Goal: Task Accomplishment & Management: Manage account settings

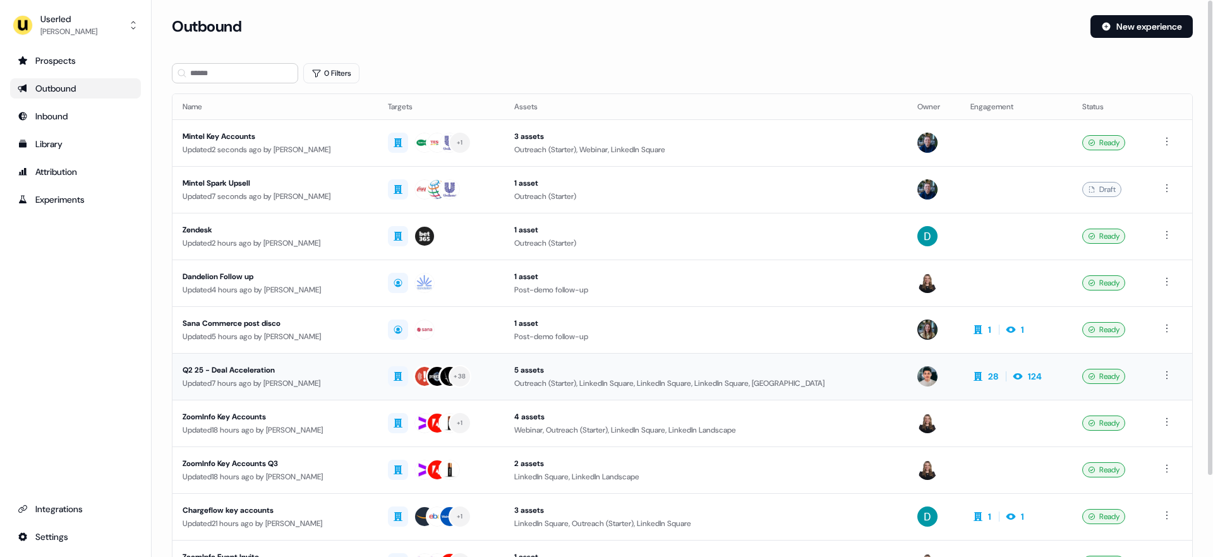
click at [341, 376] on div "Q2 25 - Deal Acceleration Updated 7 hours ago by [PERSON_NAME]" at bounding box center [275, 377] width 185 height 26
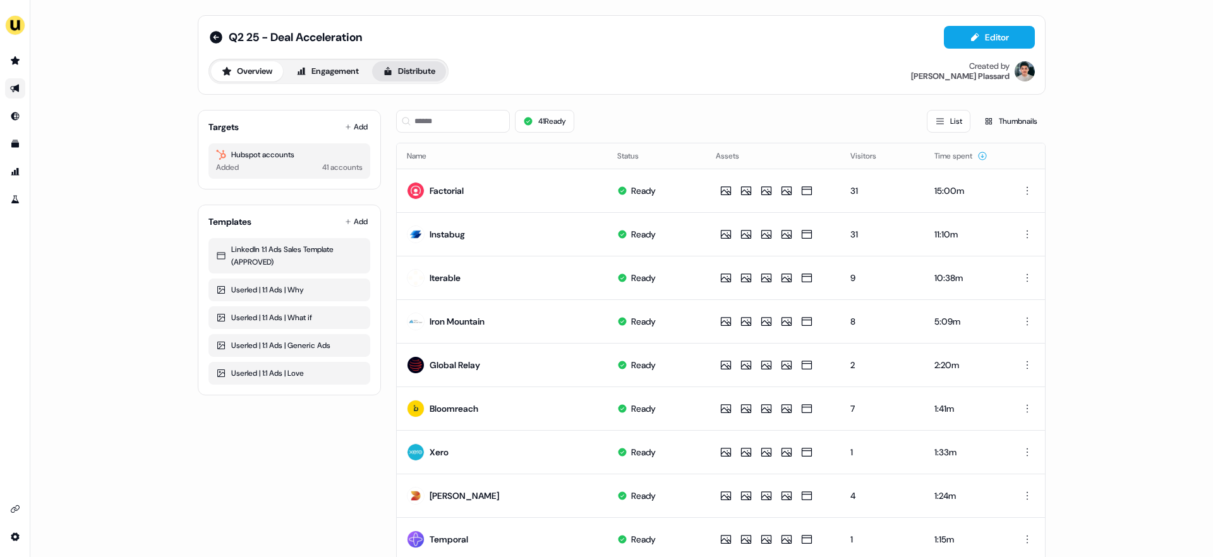
click at [430, 66] on button "Distribute" at bounding box center [409, 71] width 74 height 20
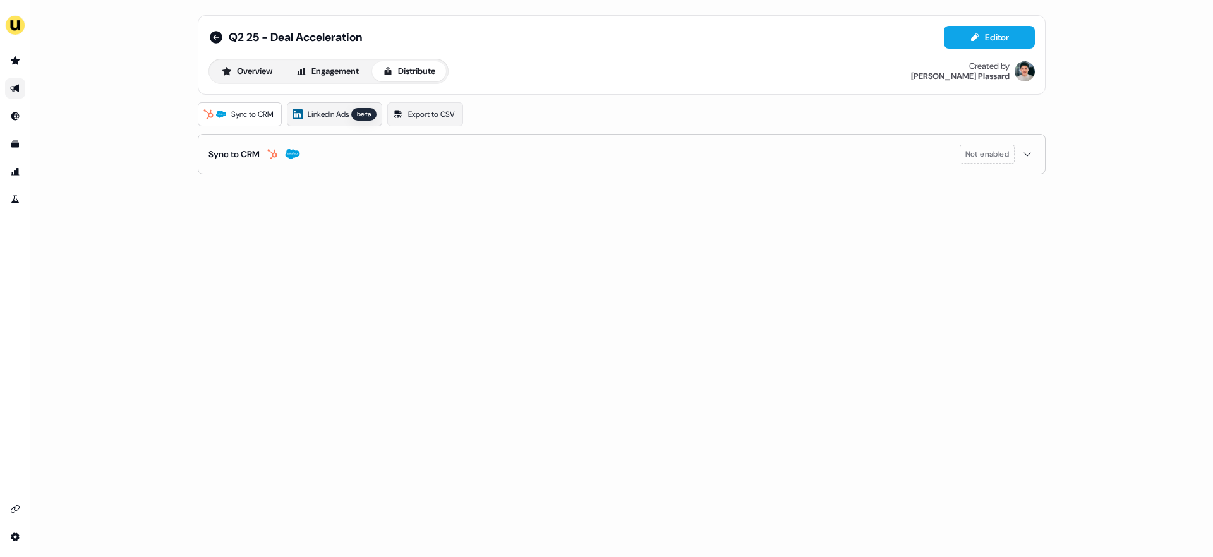
click at [322, 116] on span "LinkedIn Ads" at bounding box center [328, 114] width 41 height 13
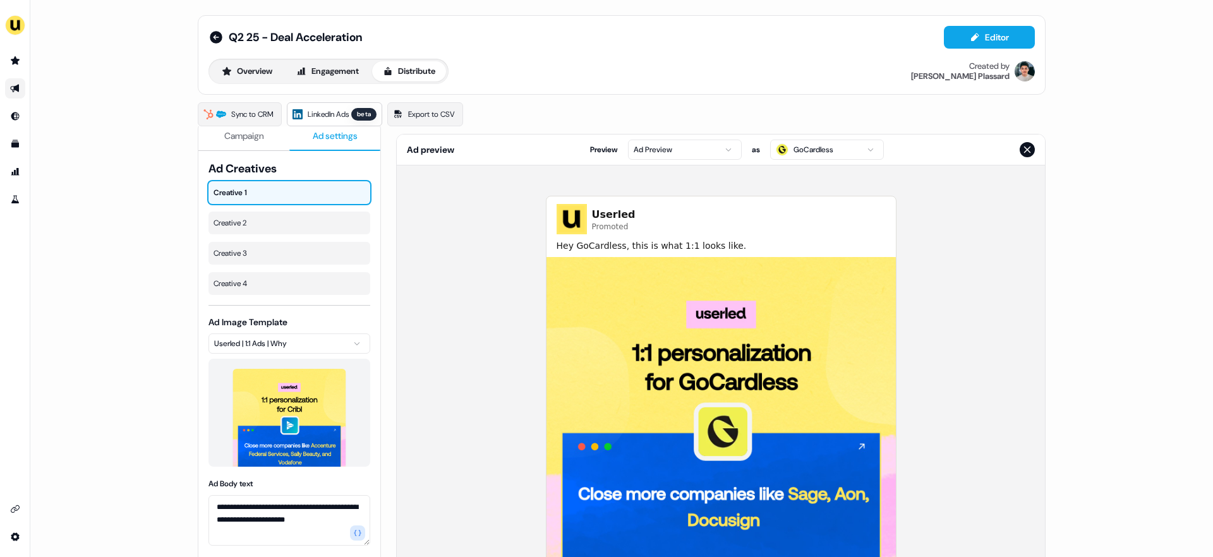
click at [317, 140] on span "Ad settings" at bounding box center [335, 136] width 45 height 13
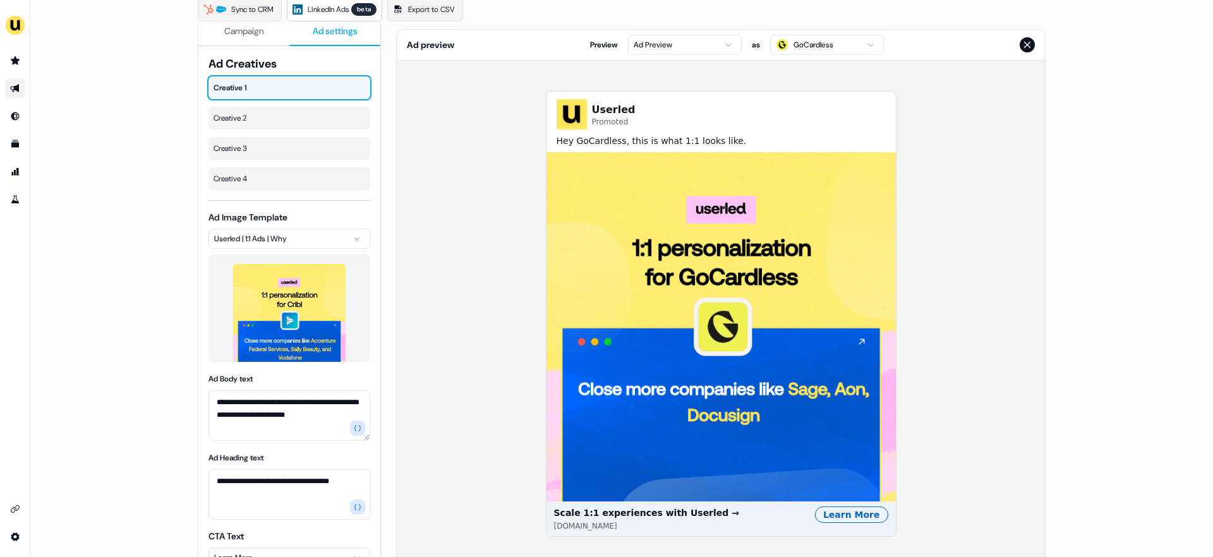
scroll to position [104, 0]
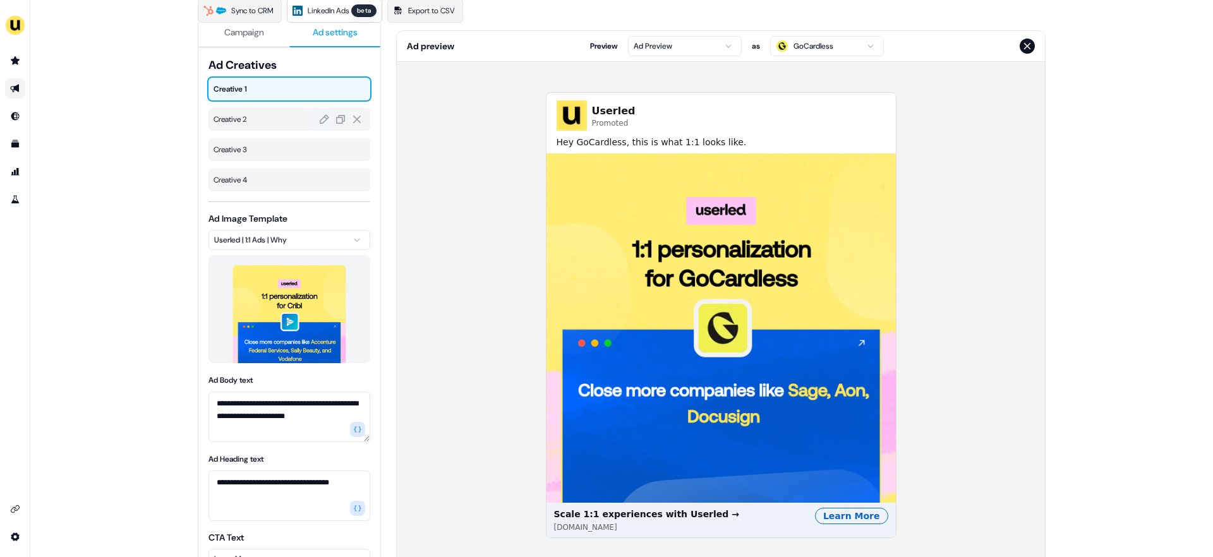
click at [251, 116] on span "Creative 2" at bounding box center [290, 119] width 152 height 13
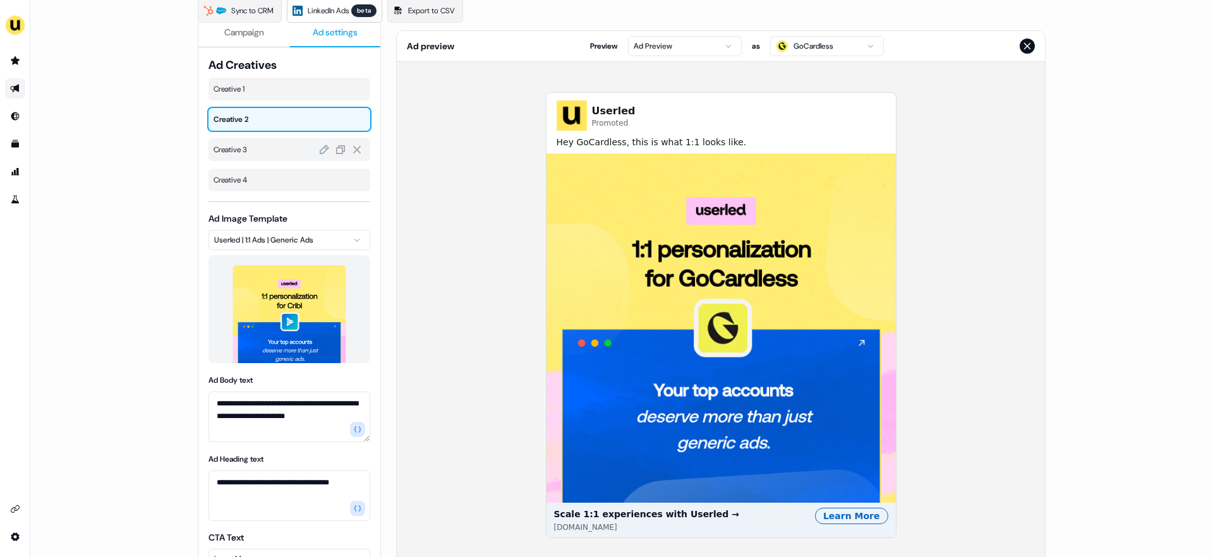
click at [243, 157] on div "Creative 3" at bounding box center [290, 149] width 162 height 23
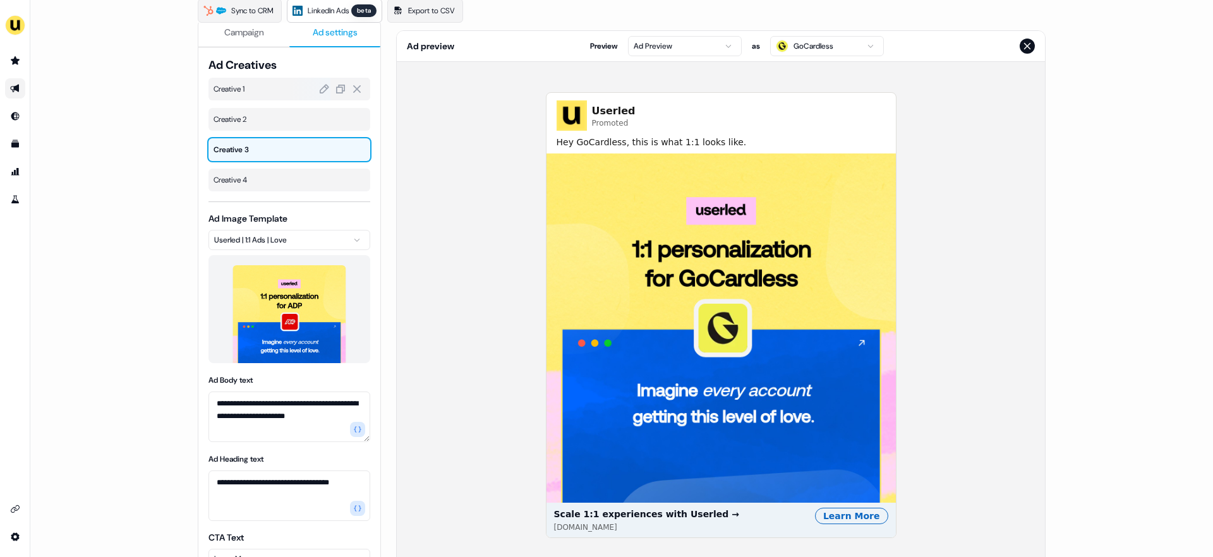
click at [255, 89] on span "Creative 1" at bounding box center [290, 89] width 152 height 13
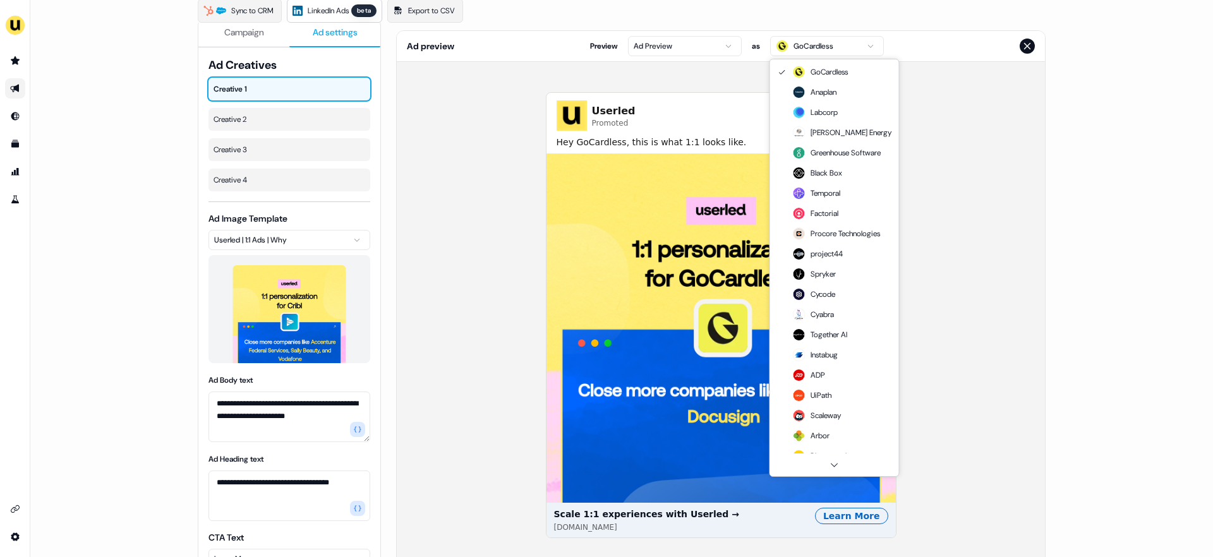
click at [791, 45] on html "**********" at bounding box center [606, 278] width 1213 height 557
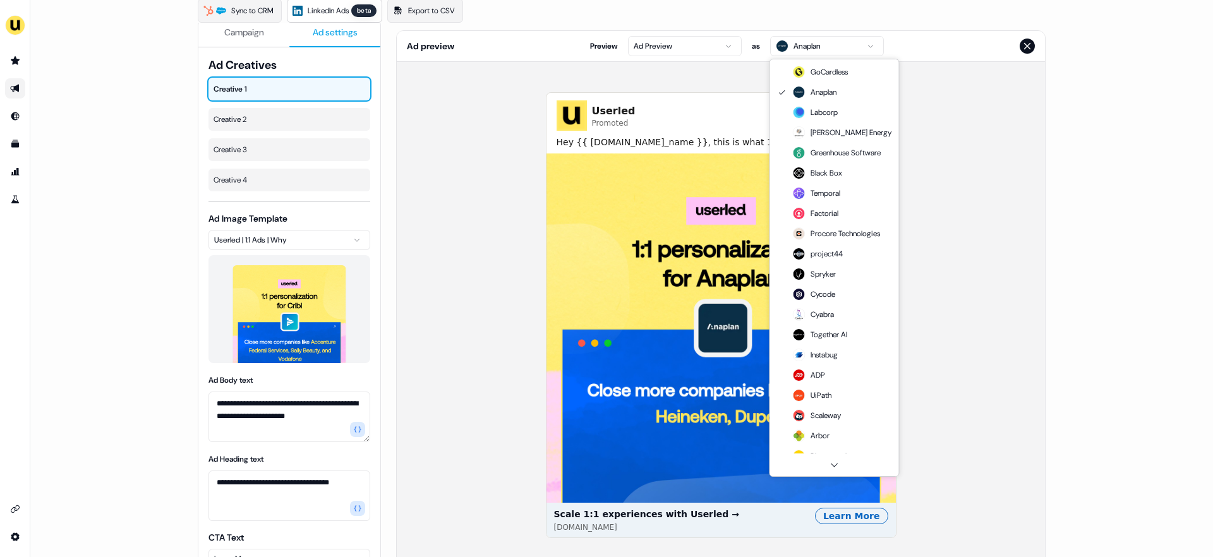
click at [805, 48] on html "**********" at bounding box center [606, 278] width 1213 height 557
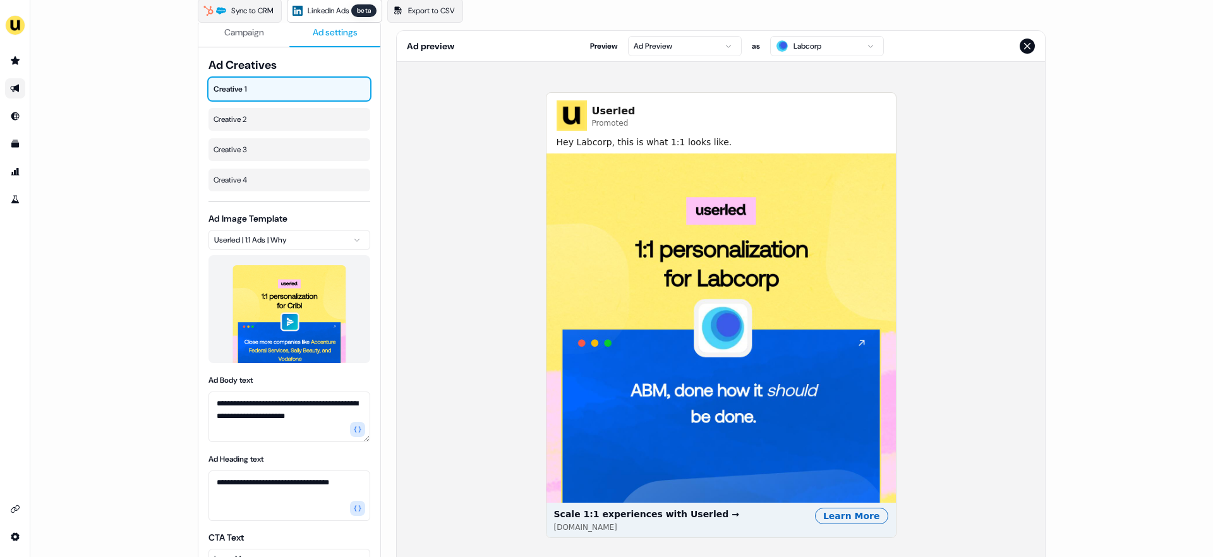
click at [648, 52] on html "**********" at bounding box center [606, 278] width 1213 height 557
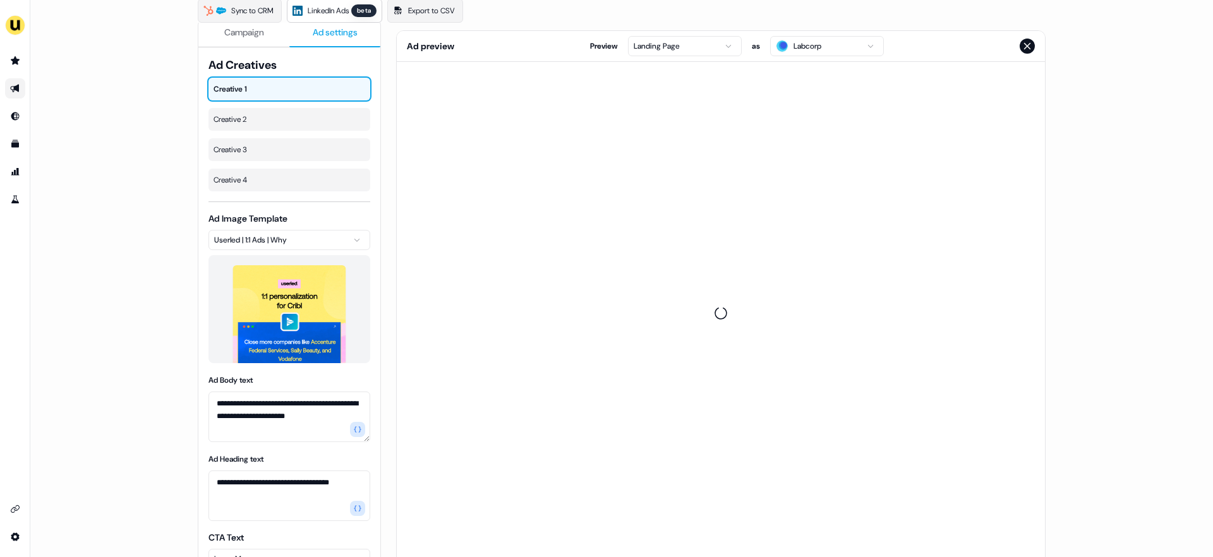
scroll to position [0, 0]
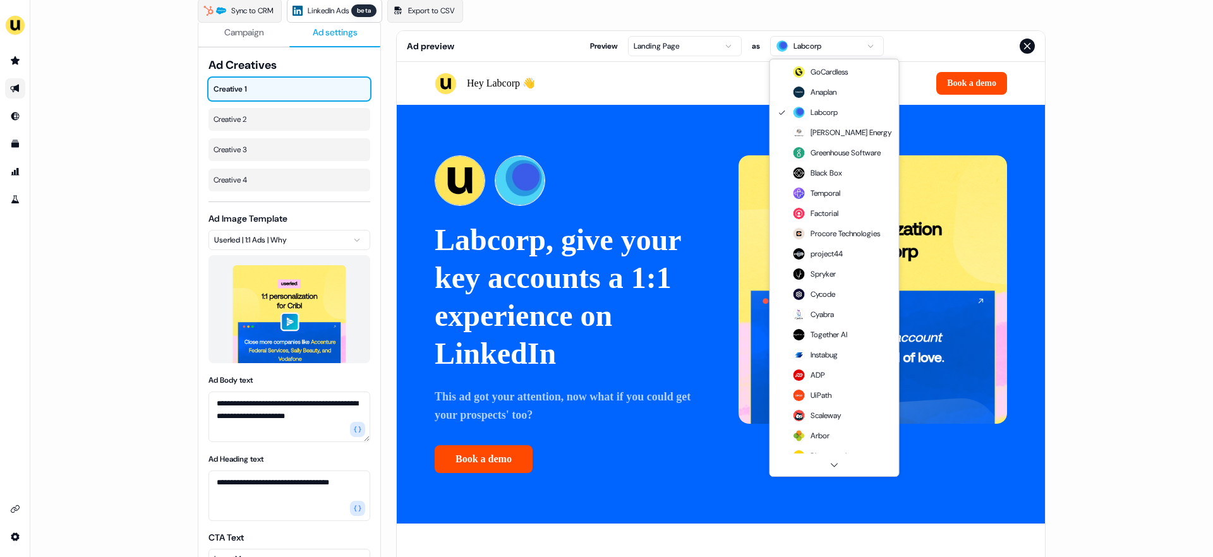
click at [811, 49] on html "**********" at bounding box center [606, 278] width 1213 height 557
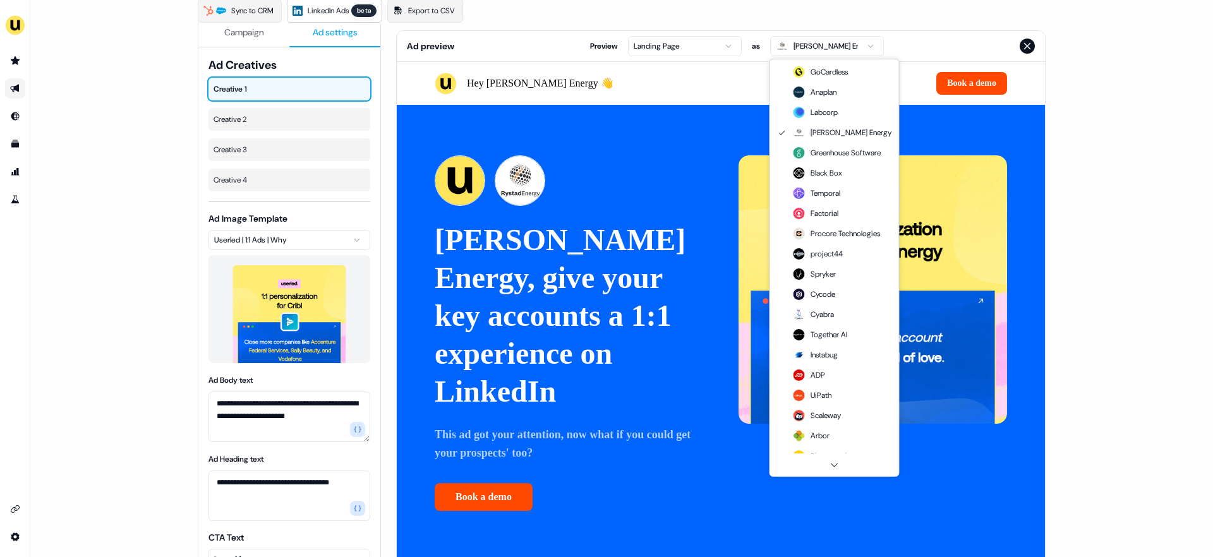
click at [815, 48] on html "**********" at bounding box center [606, 278] width 1213 height 557
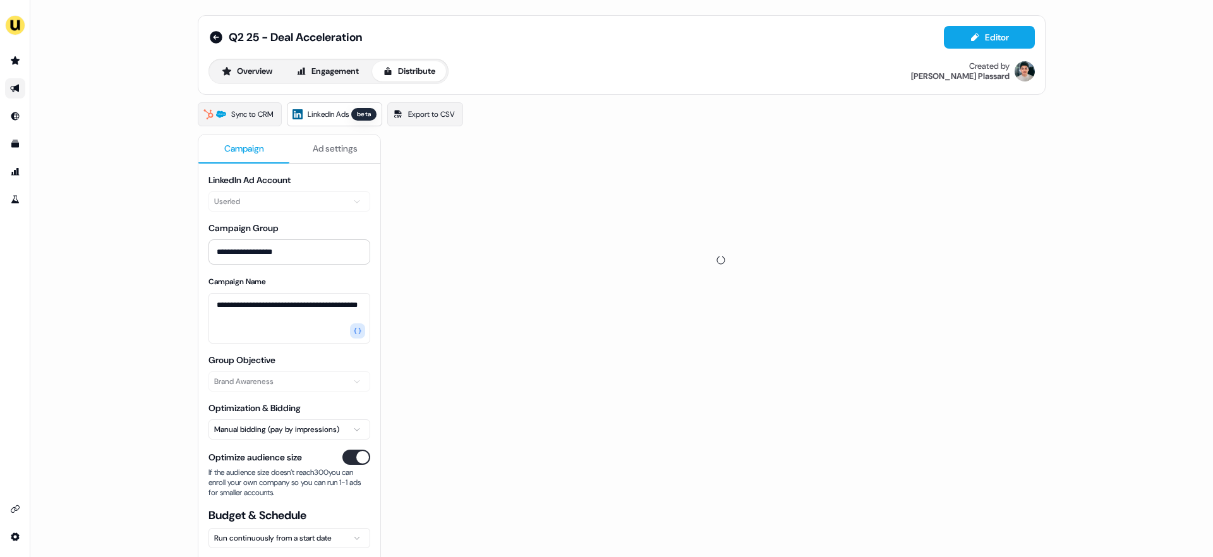
click at [237, 145] on span "Campaign" at bounding box center [244, 148] width 40 height 13
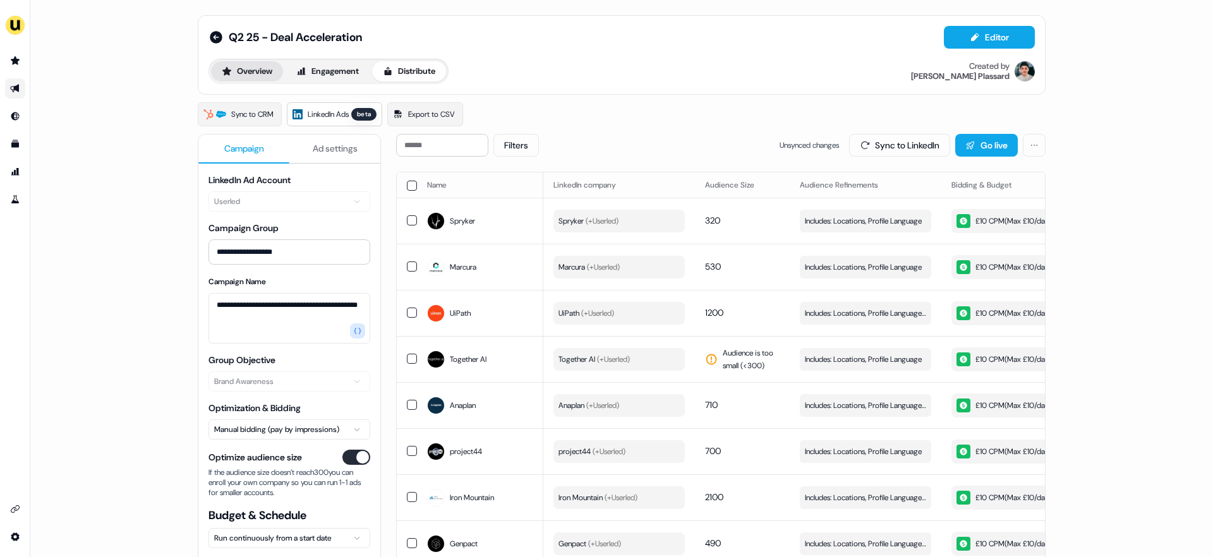
click at [245, 70] on button "Overview" at bounding box center [247, 71] width 72 height 20
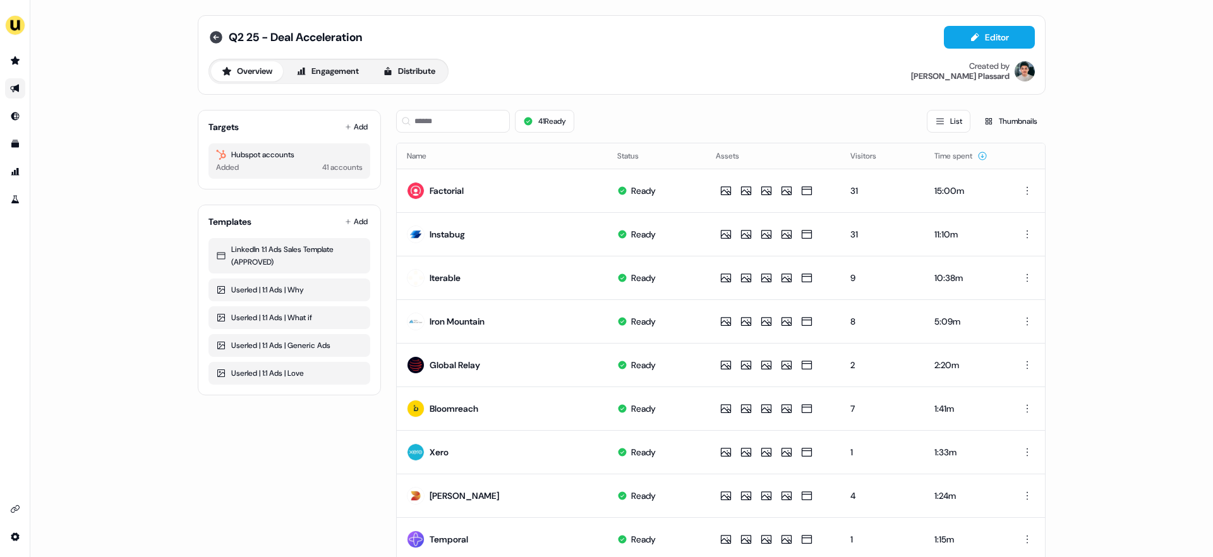
click at [210, 37] on icon at bounding box center [216, 37] width 13 height 13
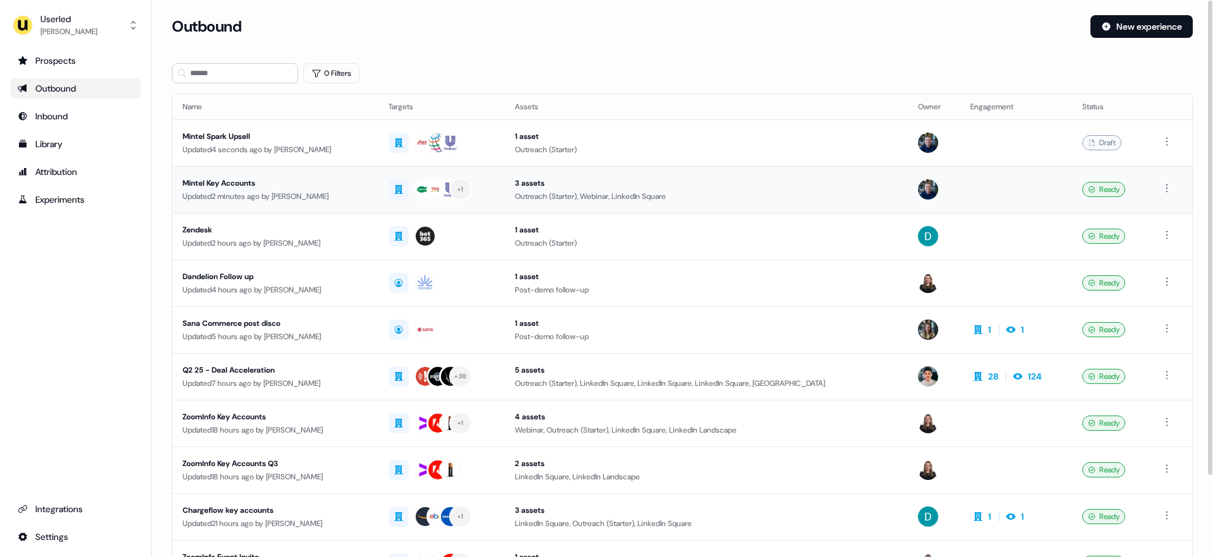
click at [228, 186] on div "Mintel Key Accounts" at bounding box center [276, 183] width 186 height 13
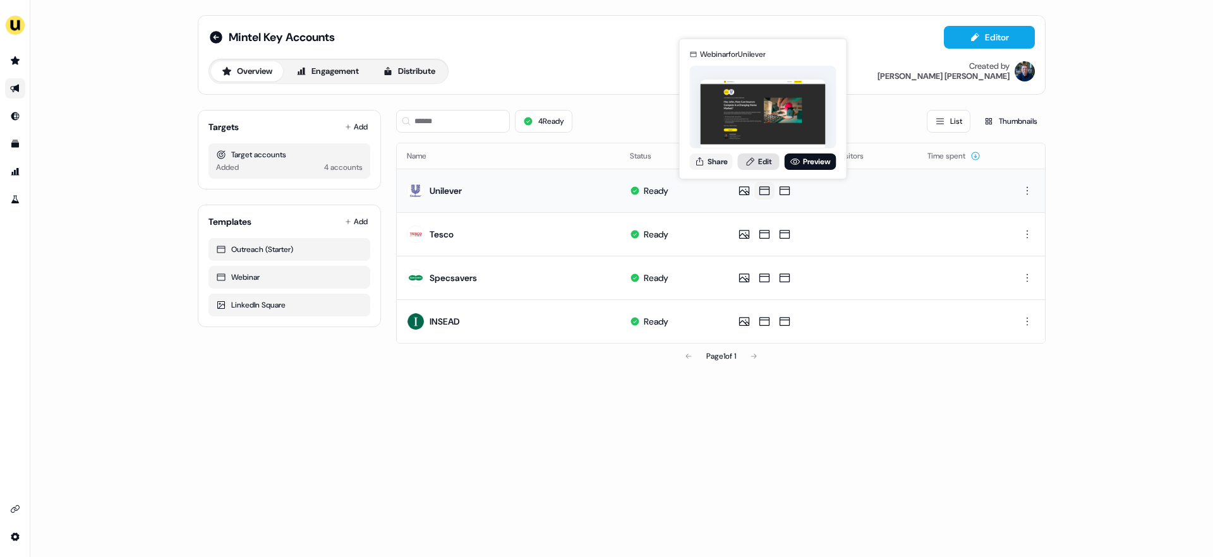
click at [768, 157] on link "Edit" at bounding box center [759, 162] width 42 height 16
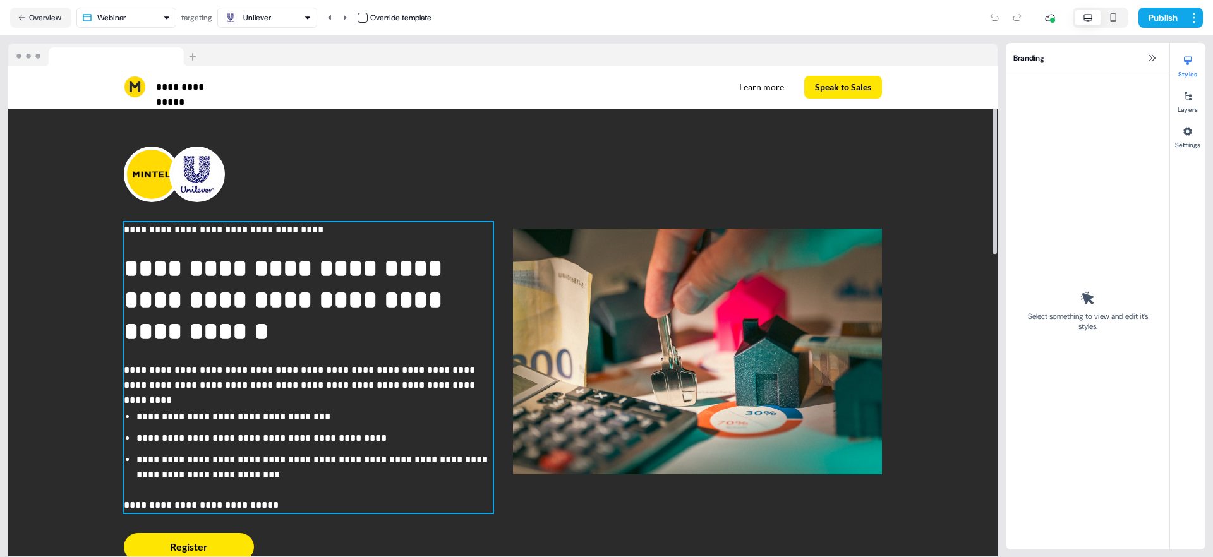
scroll to position [14, 0]
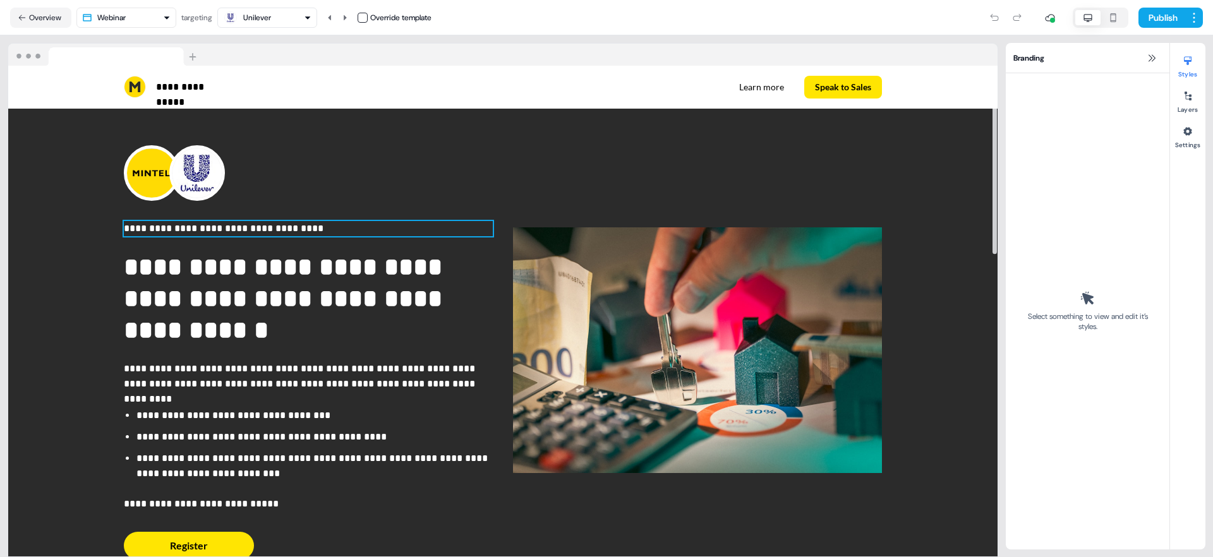
click at [222, 229] on p "**********" at bounding box center [308, 228] width 369 height 15
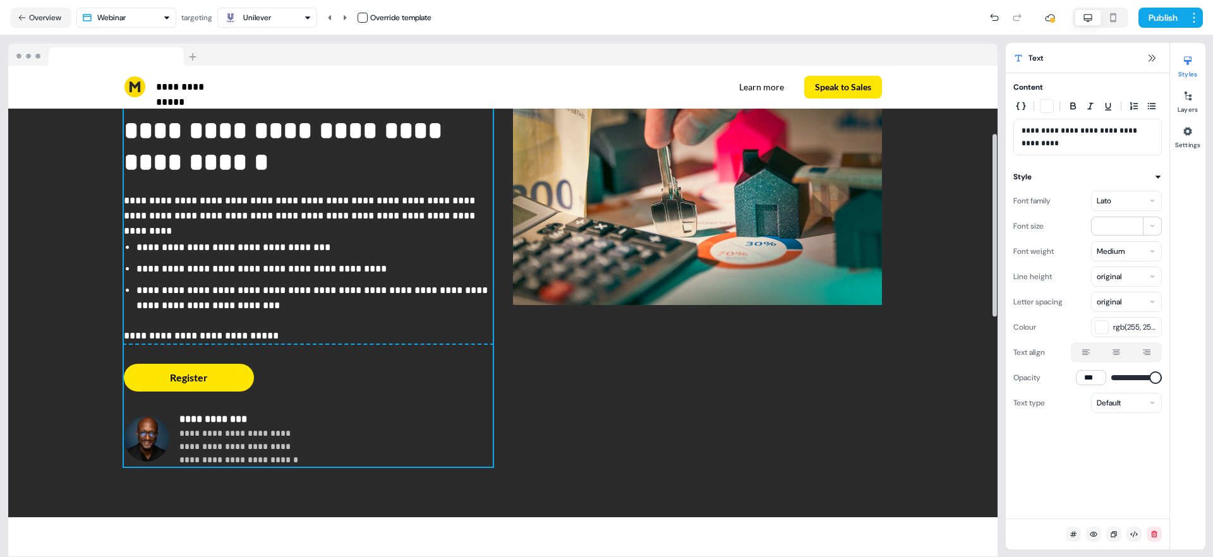
scroll to position [52, 0]
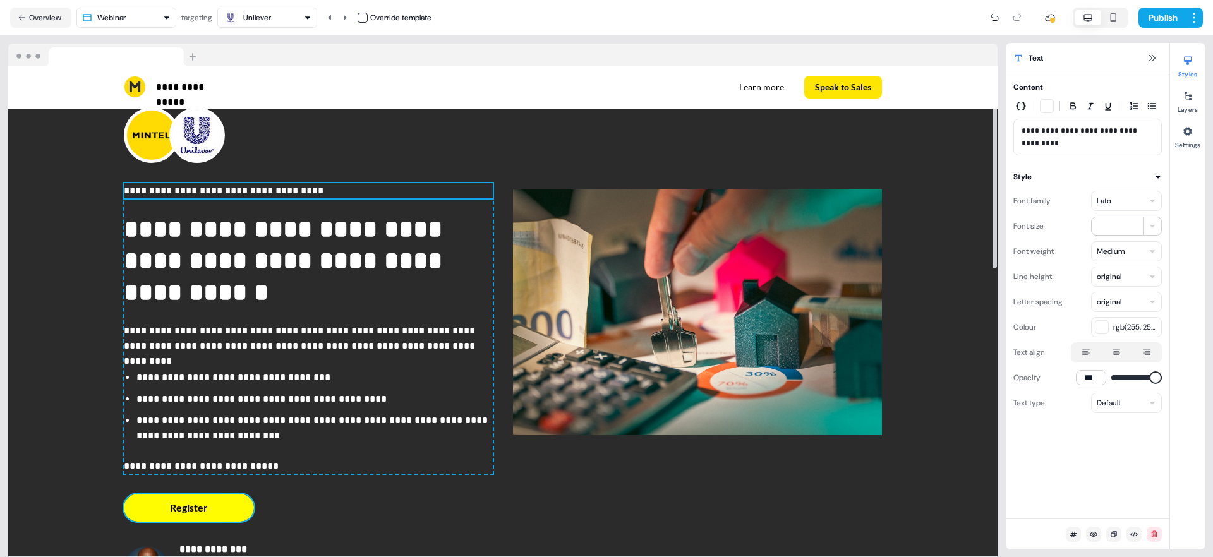
click at [244, 506] on button "Register" at bounding box center [189, 508] width 130 height 28
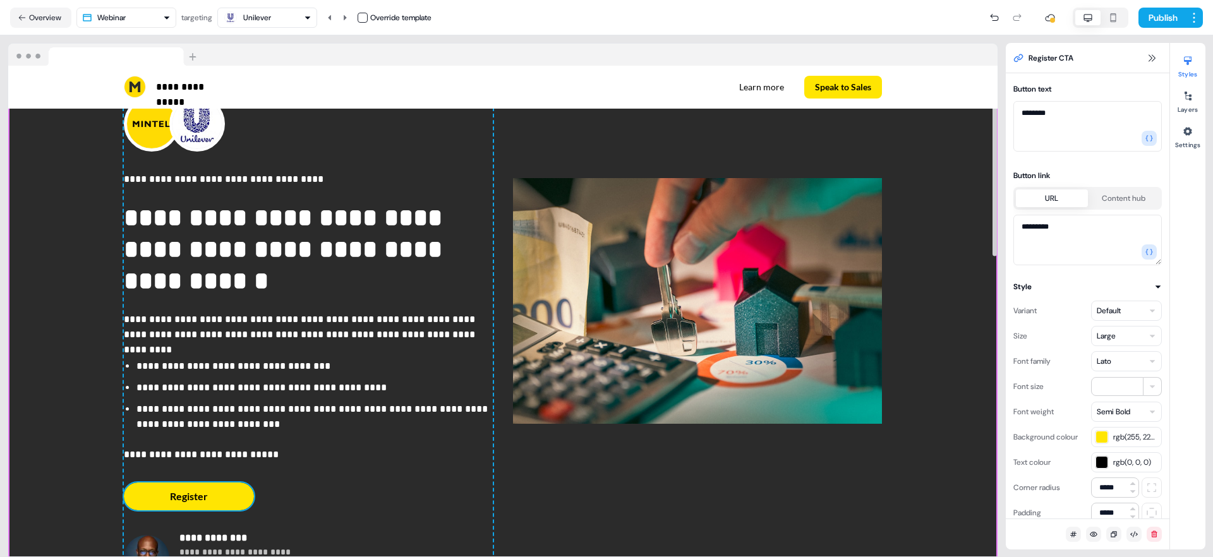
scroll to position [0, 0]
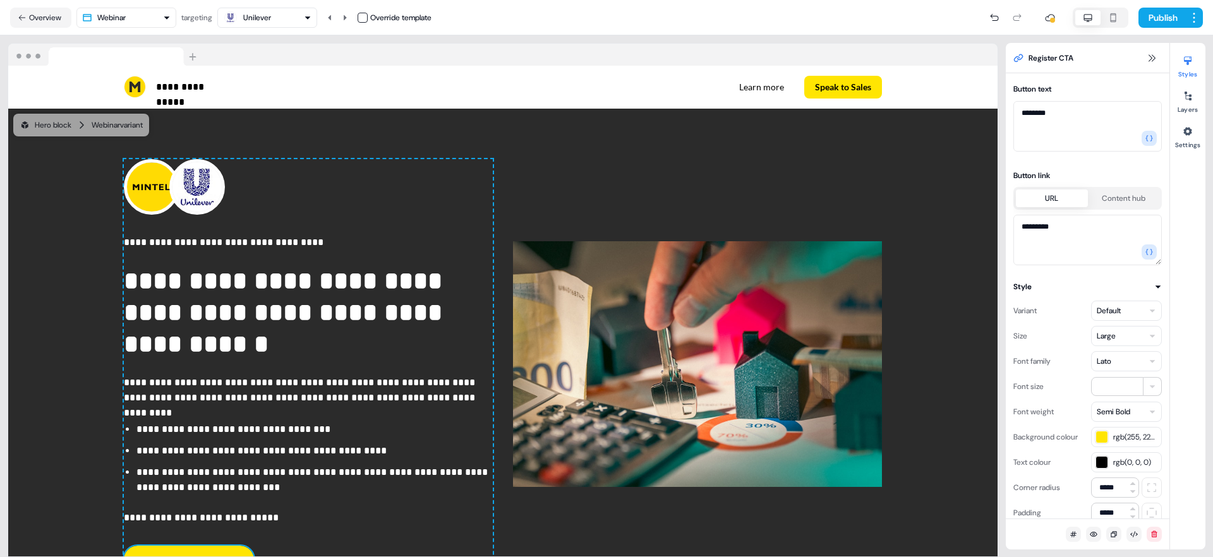
click at [135, 15] on html "**********" at bounding box center [606, 278] width 1213 height 557
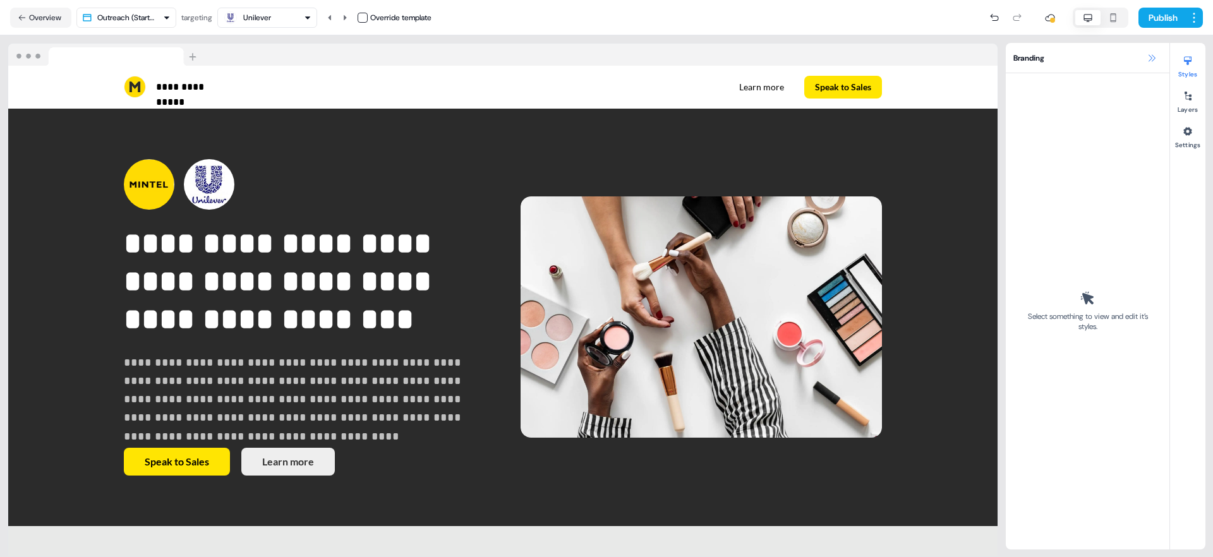
click at [1153, 61] on icon at bounding box center [1152, 58] width 10 height 10
click at [1153, 53] on icon at bounding box center [1152, 58] width 10 height 10
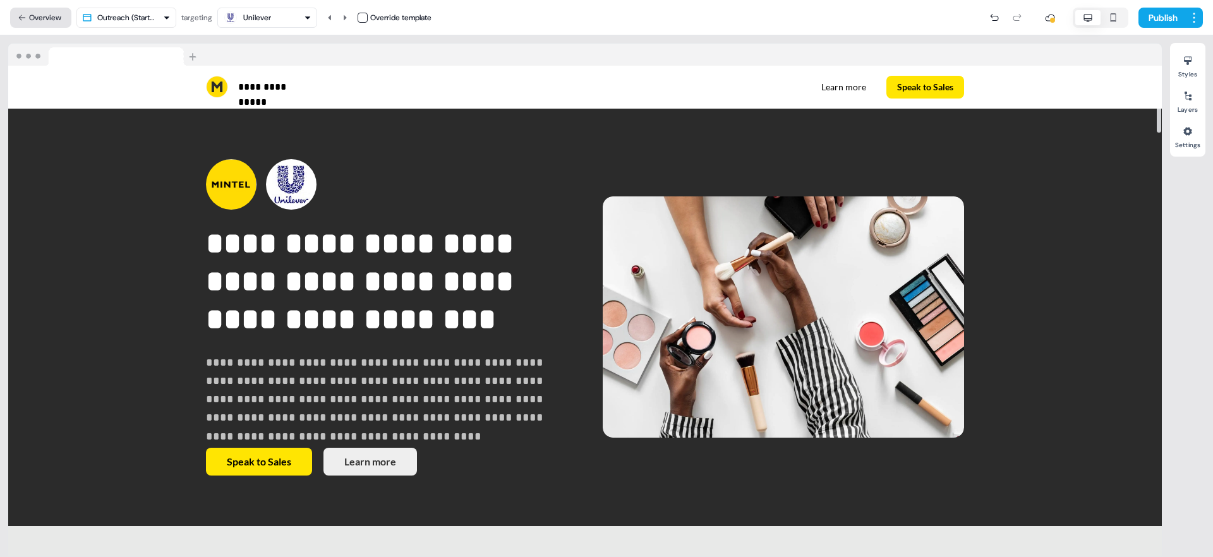
click at [52, 16] on button "Overview" at bounding box center [40, 18] width 61 height 20
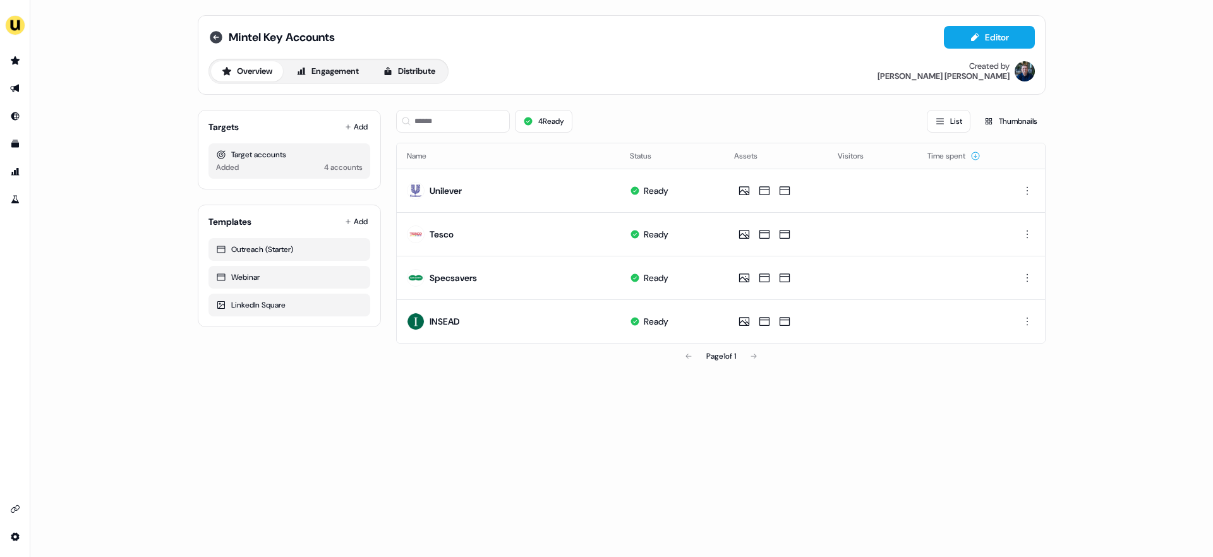
click at [219, 30] on icon at bounding box center [216, 37] width 15 height 15
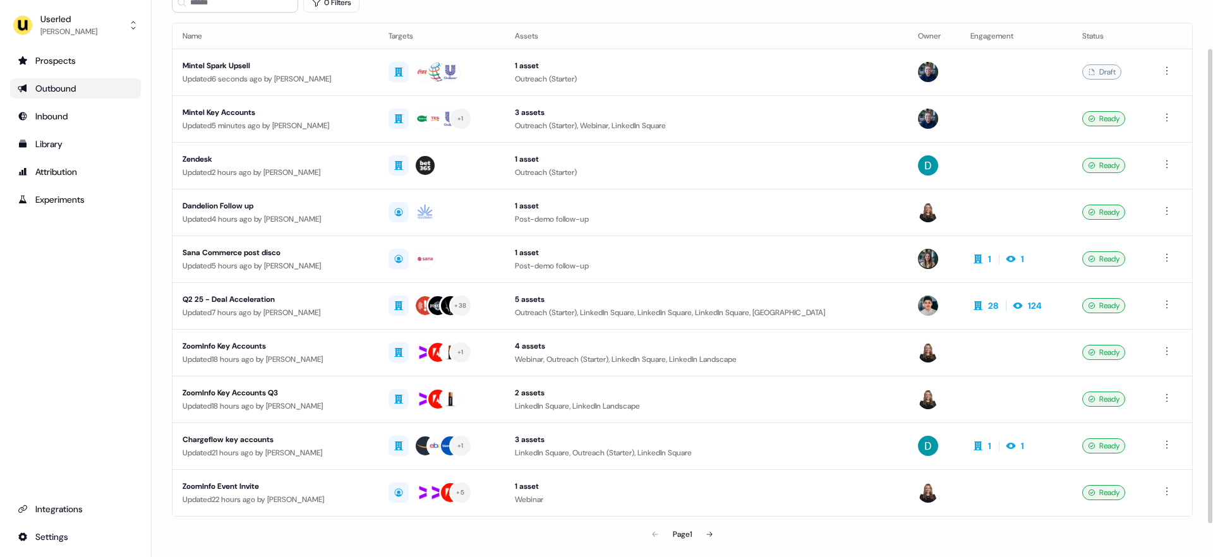
scroll to position [95, 0]
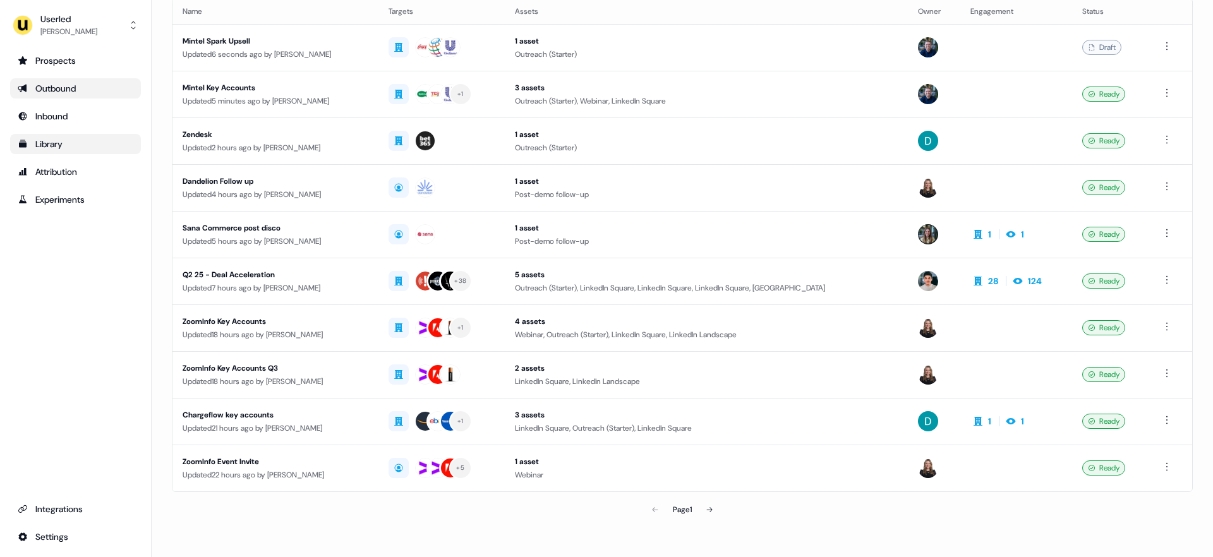
click at [49, 145] on div "Library" at bounding box center [76, 144] width 116 height 13
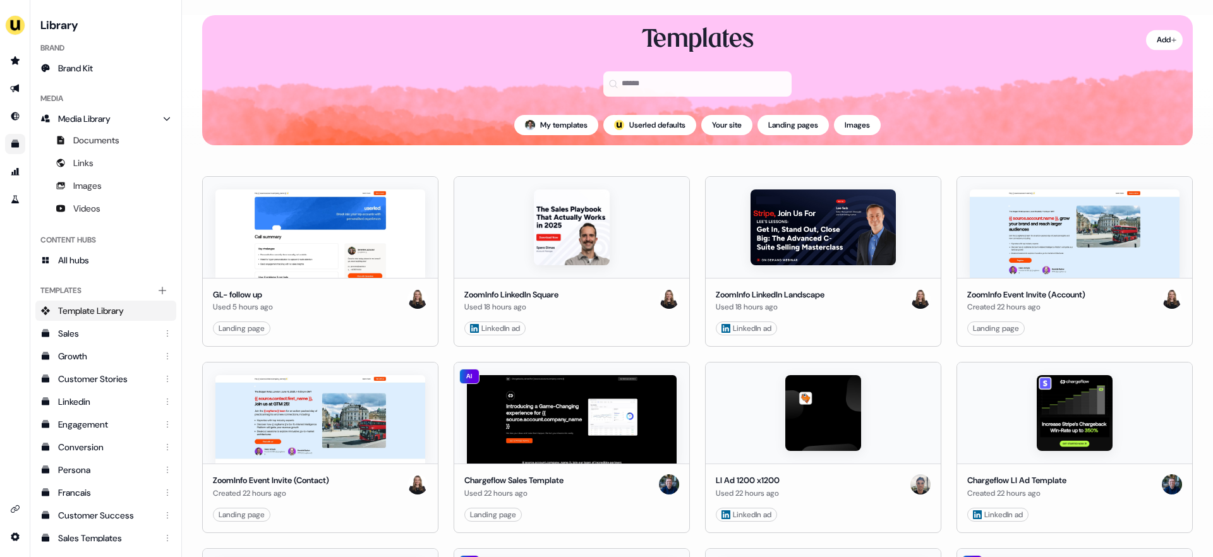
scroll to position [32, 0]
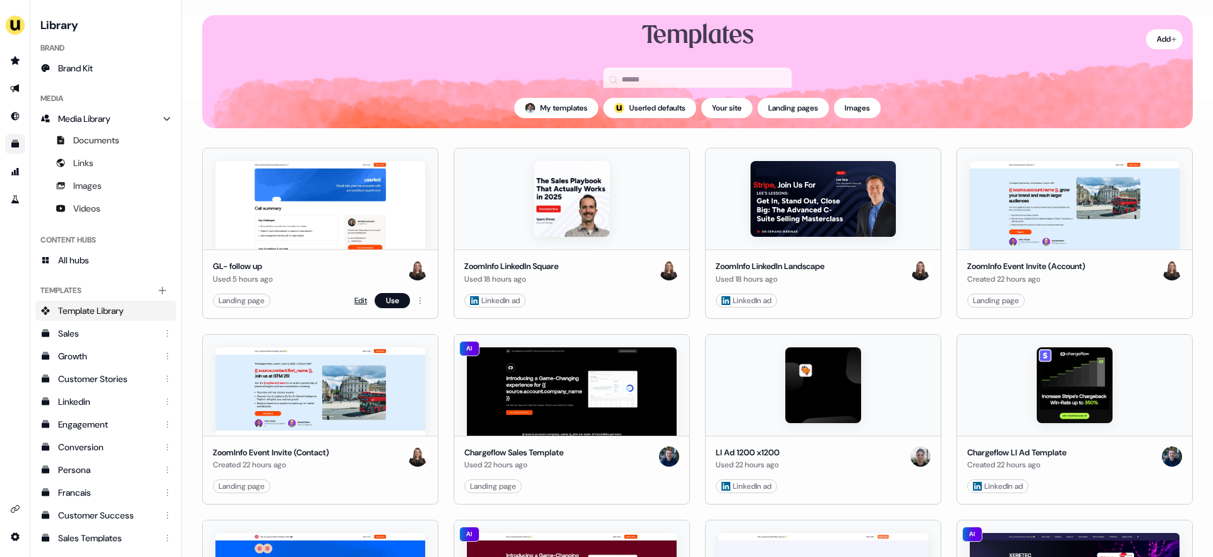
click at [354, 299] on link "Edit" at bounding box center [360, 300] width 13 height 13
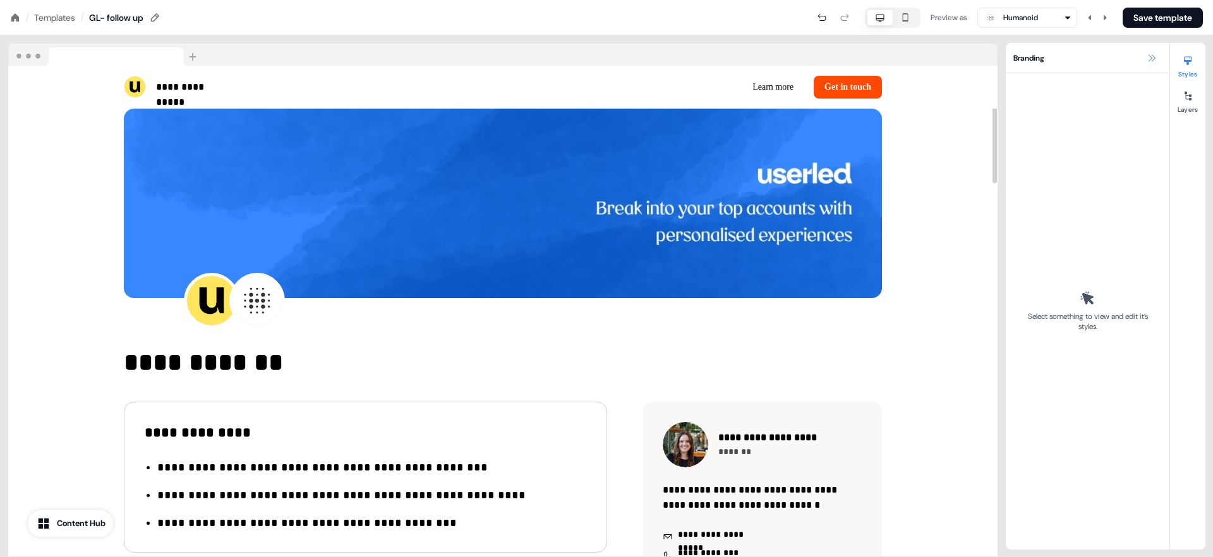
click at [1151, 56] on icon at bounding box center [1152, 58] width 10 height 10
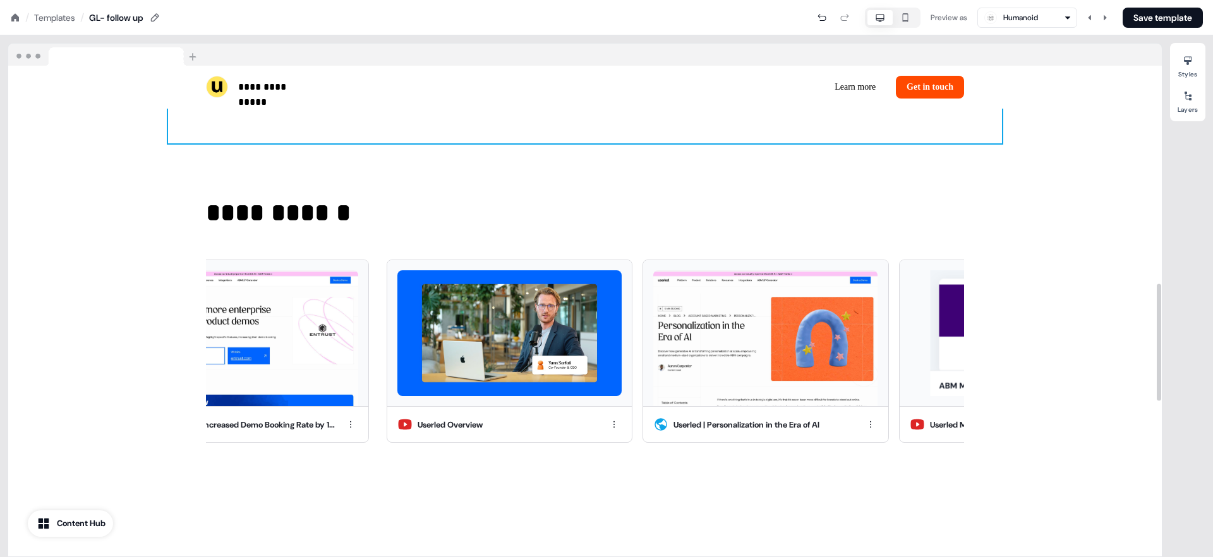
scroll to position [1093, 0]
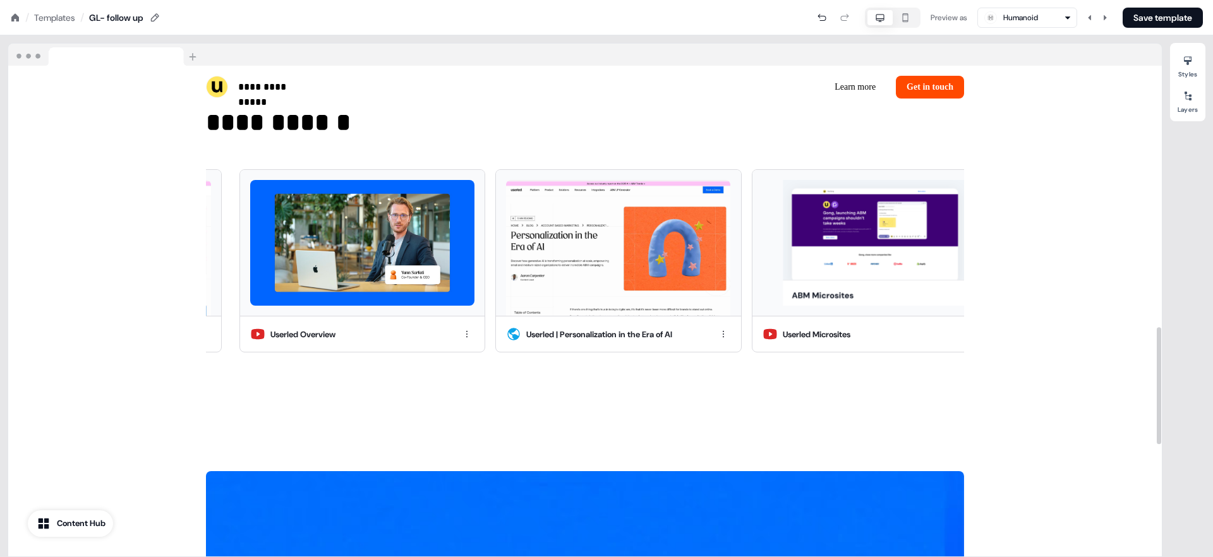
click at [76, 522] on div "Content Hub" at bounding box center [81, 524] width 49 height 13
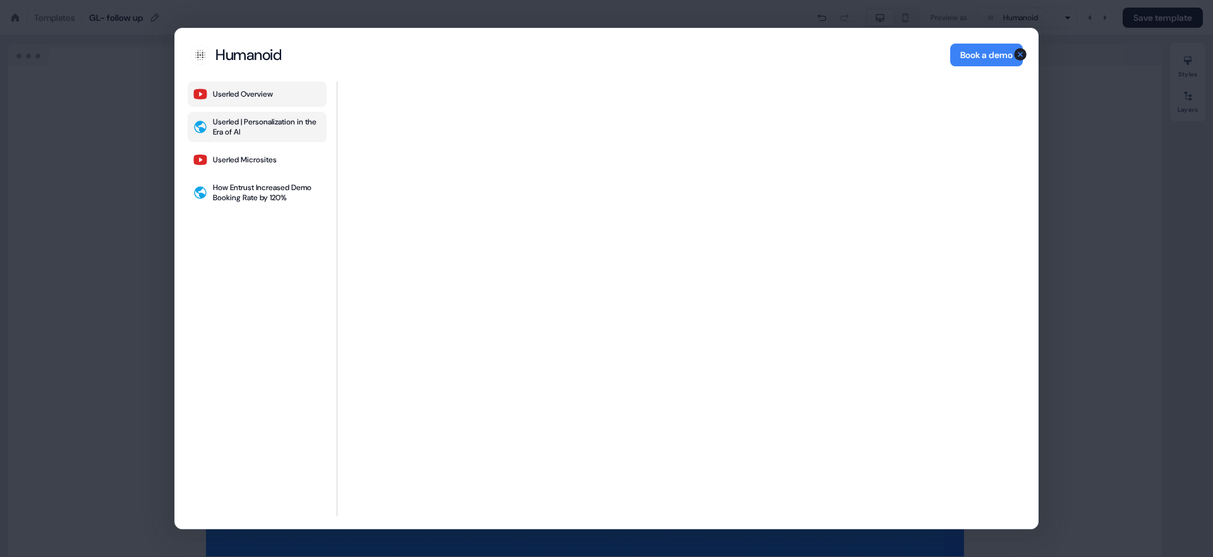
click at [231, 138] on button "Userled | Personalization in the Era of AI" at bounding box center [257, 127] width 139 height 30
click at [238, 162] on div "Userled Microsites" at bounding box center [245, 160] width 64 height 10
click at [248, 187] on div "How Entrust Increased Demo Booking Rate by 120%" at bounding box center [267, 193] width 109 height 20
click at [261, 94] on div "Userled Overview" at bounding box center [243, 94] width 60 height 10
click at [245, 130] on div "Userled | Personalization in the Era of AI" at bounding box center [267, 127] width 109 height 20
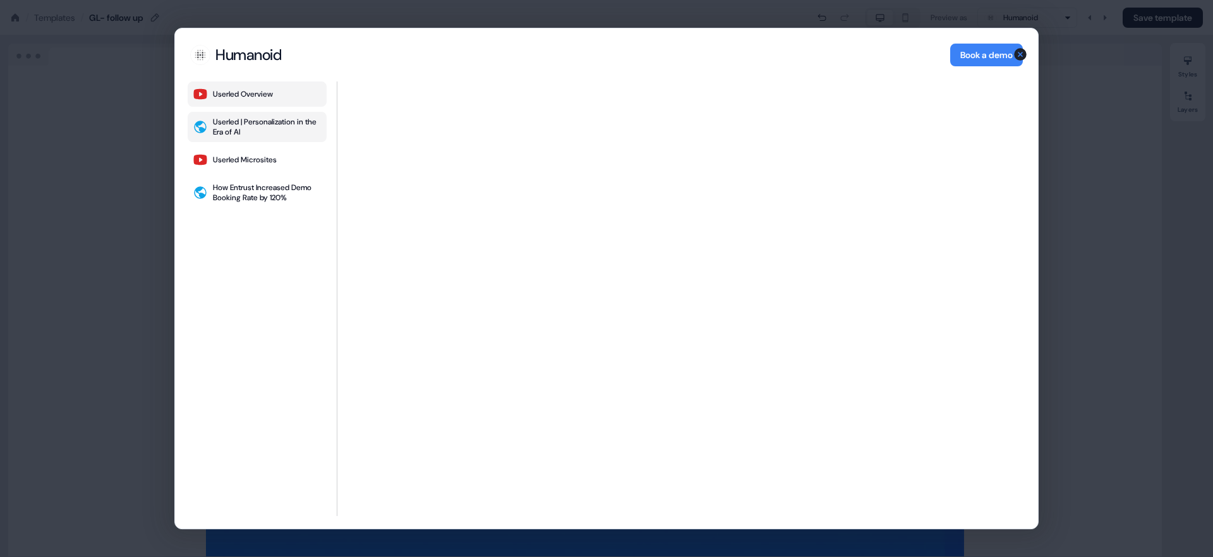
click at [251, 97] on div "Userled Overview" at bounding box center [243, 94] width 60 height 10
click at [139, 166] on div "Humanoid Humanoid Book a demo Userled Overview Userled | Personalization in the…" at bounding box center [606, 278] width 1213 height 557
click at [1023, 53] on icon "button" at bounding box center [1020, 54] width 13 height 13
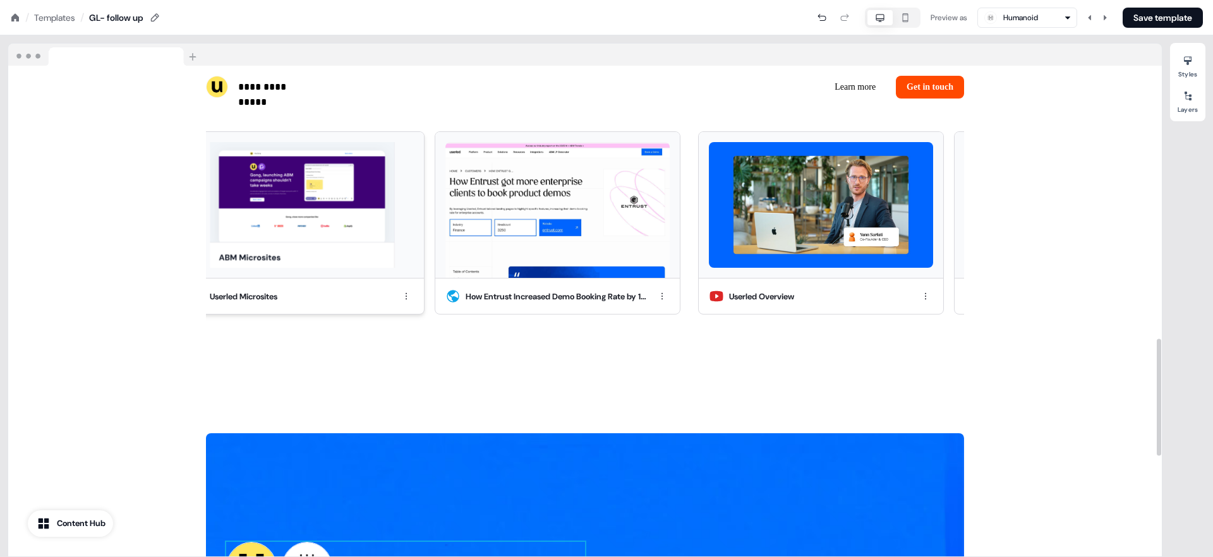
scroll to position [1115, 0]
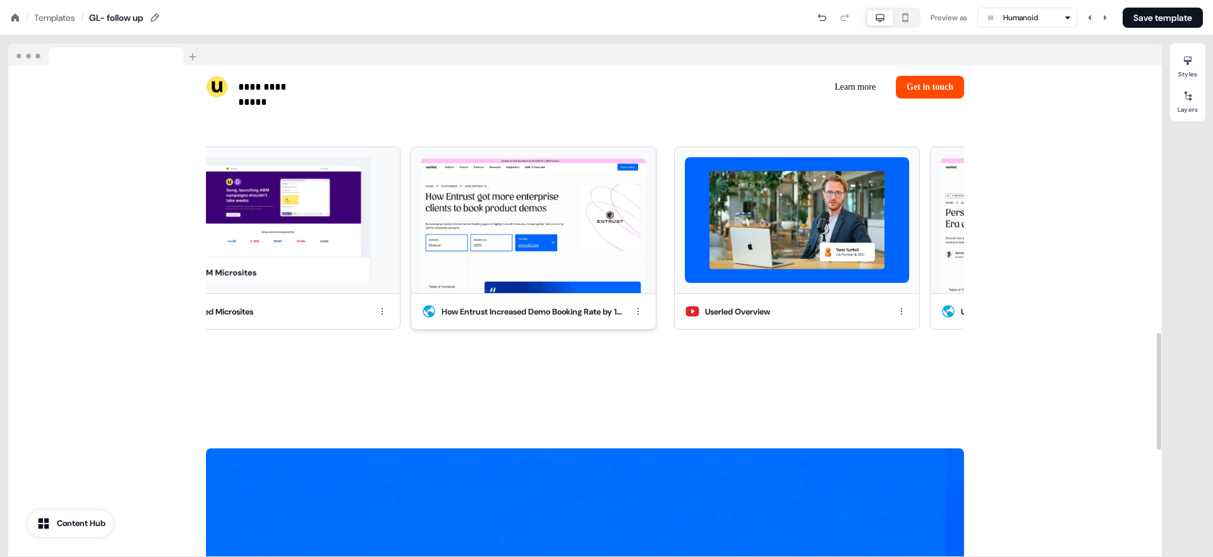
click at [504, 233] on img at bounding box center [533, 225] width 224 height 136
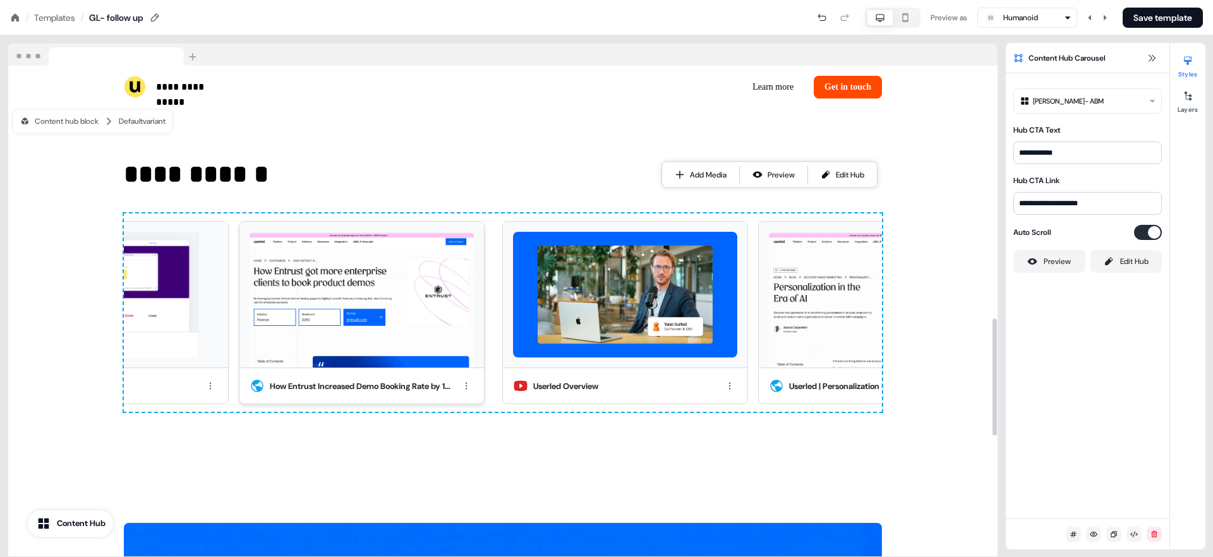
scroll to position [912, 0]
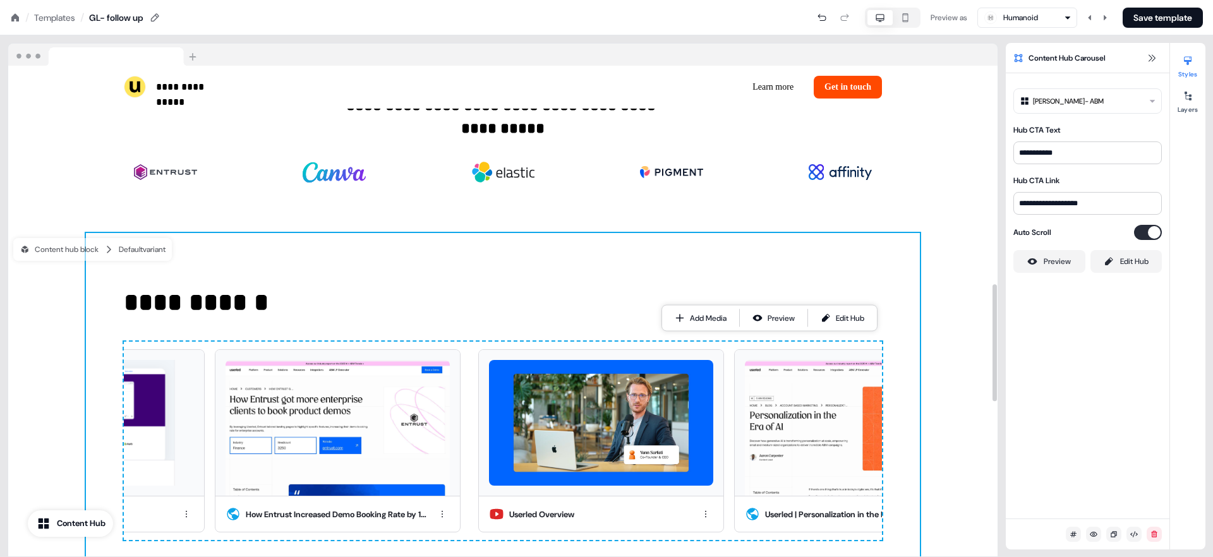
click at [454, 254] on div "**********" at bounding box center [503, 412] width 834 height 358
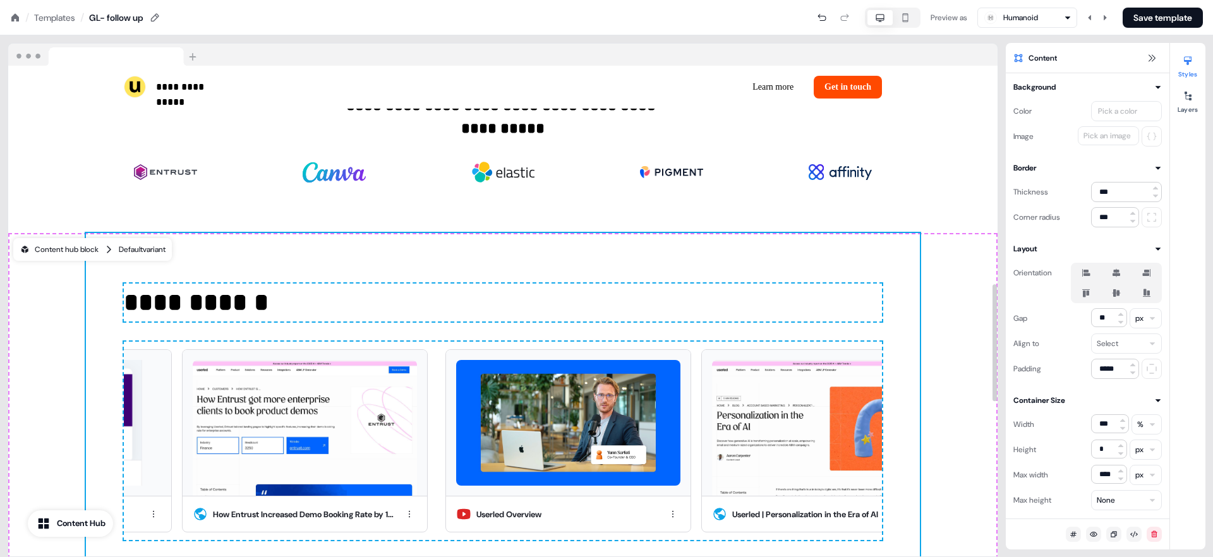
click at [40, 255] on div "Content hub block Default variant" at bounding box center [92, 249] width 159 height 23
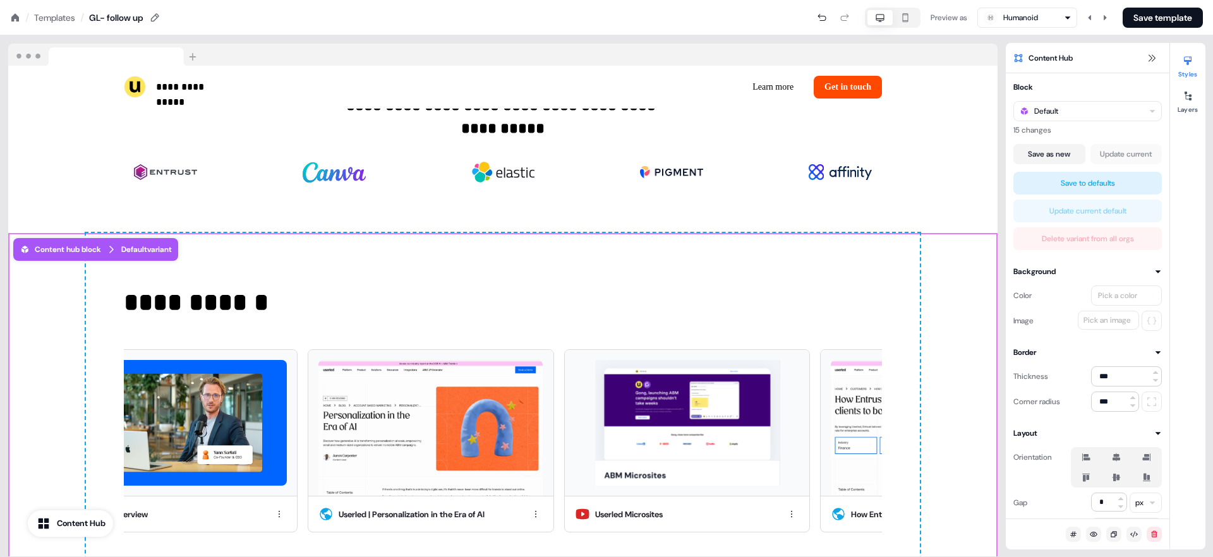
click at [51, 15] on div "Templates" at bounding box center [54, 17] width 41 height 13
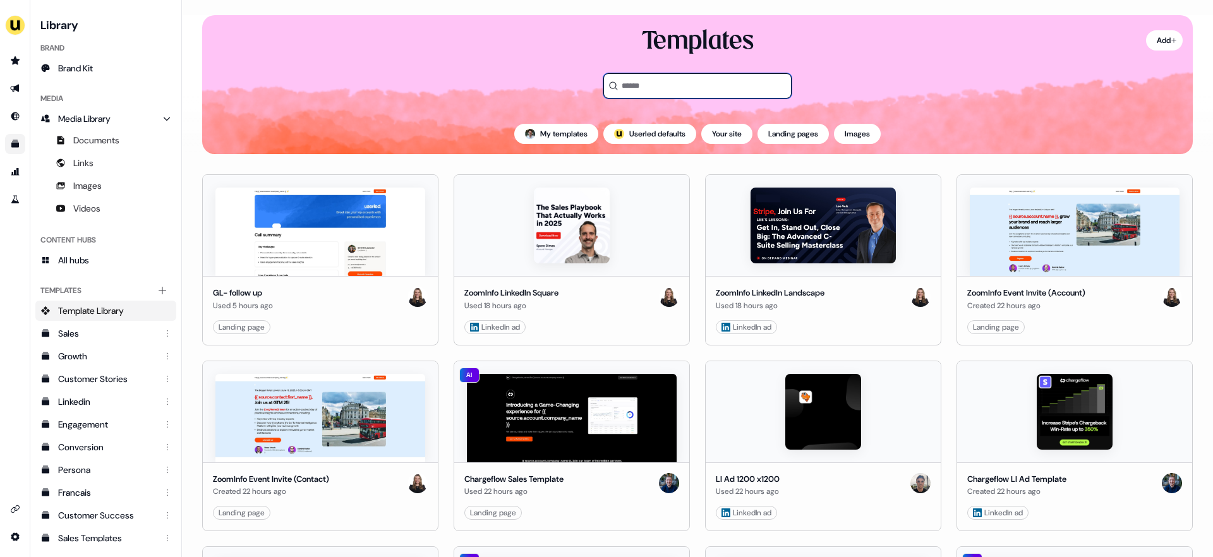
click at [741, 85] on input at bounding box center [697, 85] width 188 height 25
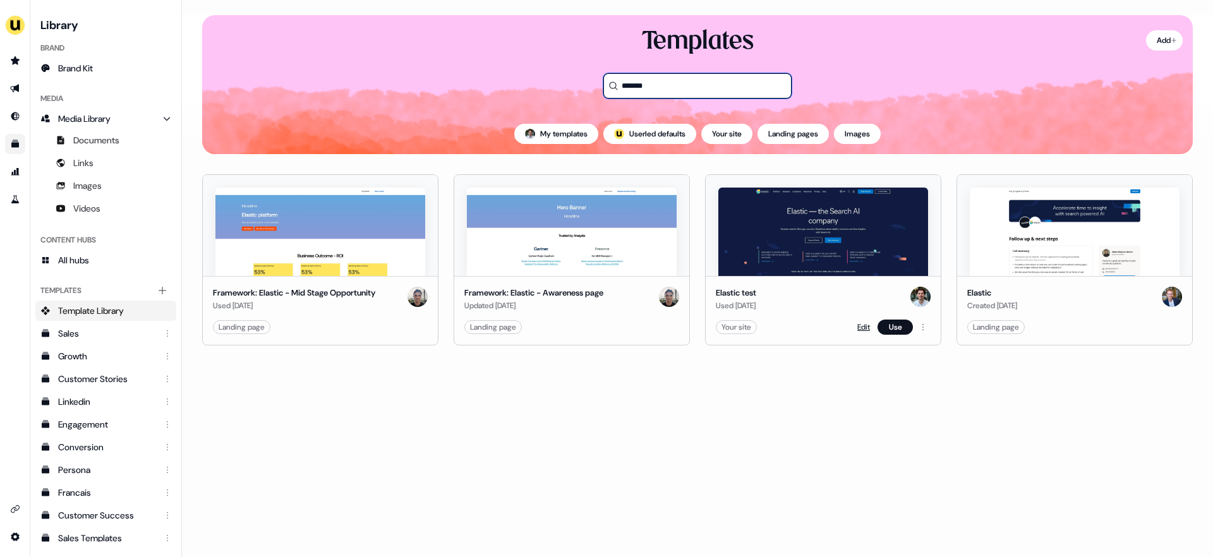
type input "*******"
click at [857, 325] on link "Edit" at bounding box center [863, 327] width 13 height 13
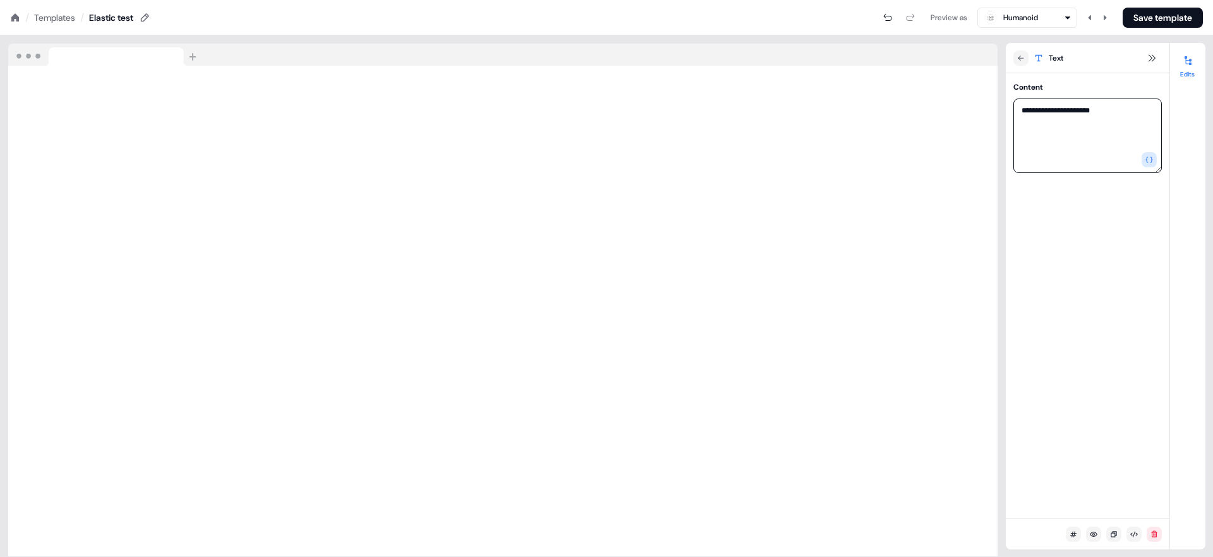
click at [1113, 111] on textarea "**********" at bounding box center [1088, 136] width 148 height 75
click at [1148, 160] on icon "button" at bounding box center [1150, 160] width 8 height 8
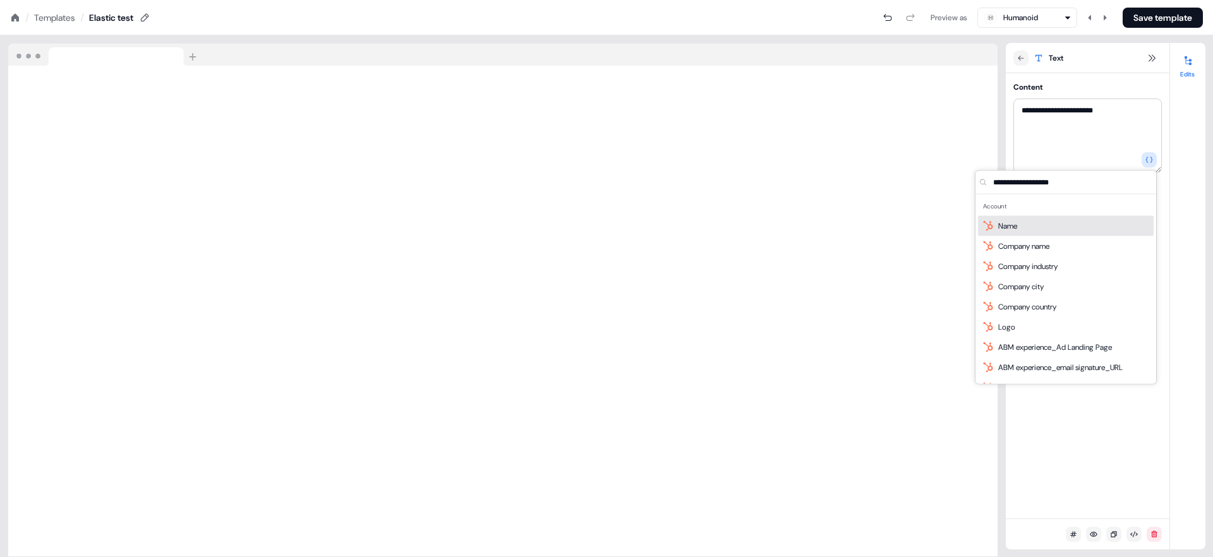
click at [1046, 226] on div "Name" at bounding box center [1066, 226] width 176 height 20
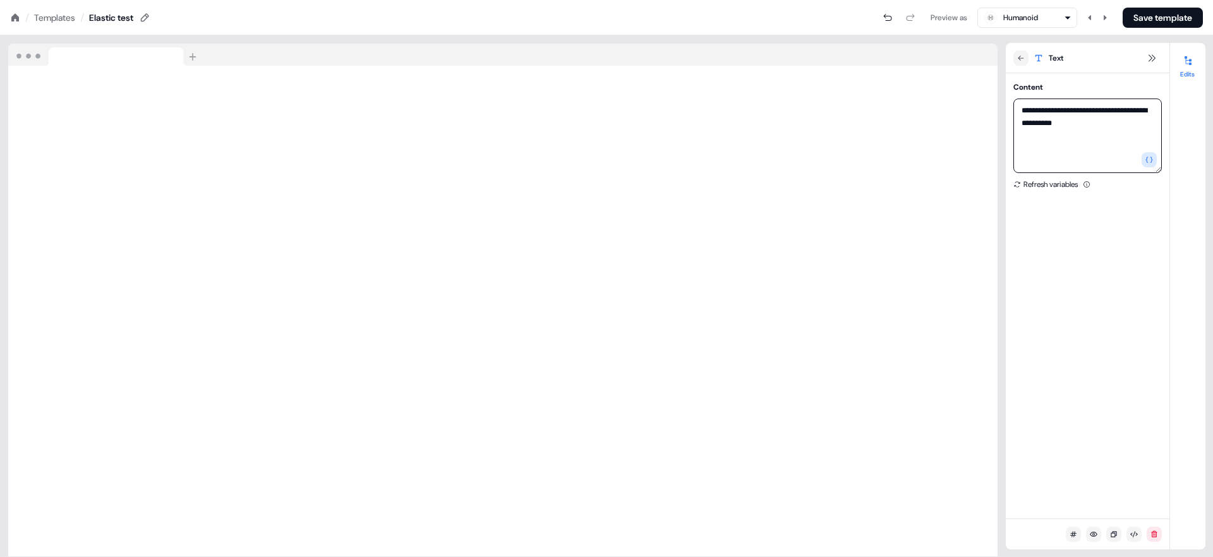
click at [1101, 107] on textarea "**********" at bounding box center [1088, 136] width 148 height 75
type textarea "**********"
click at [60, 20] on div "Templates" at bounding box center [54, 17] width 41 height 13
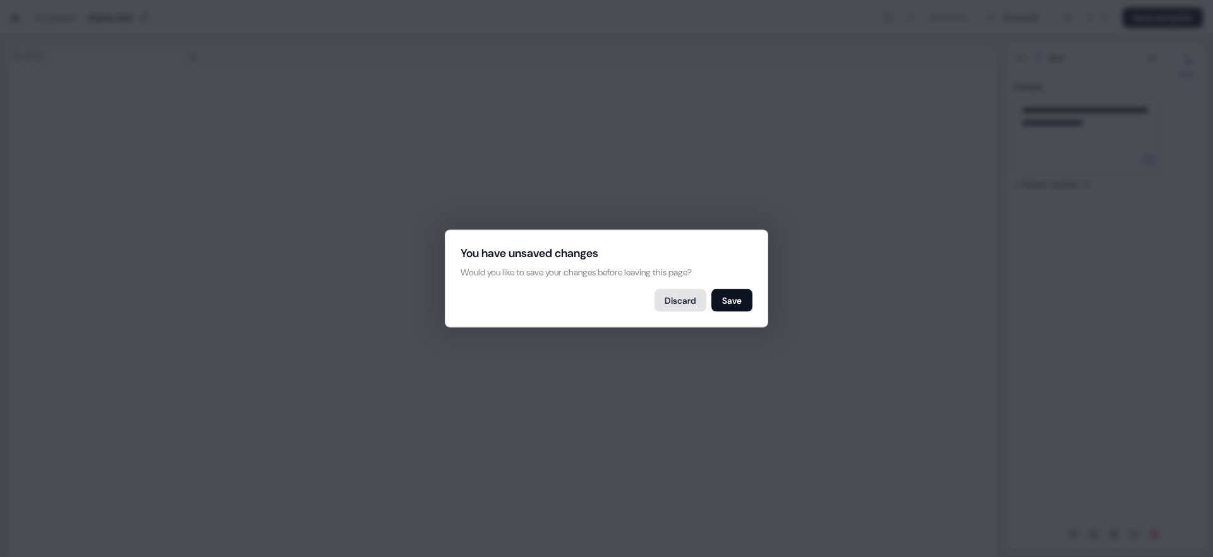
click at [681, 301] on button "Discard" at bounding box center [681, 300] width 52 height 23
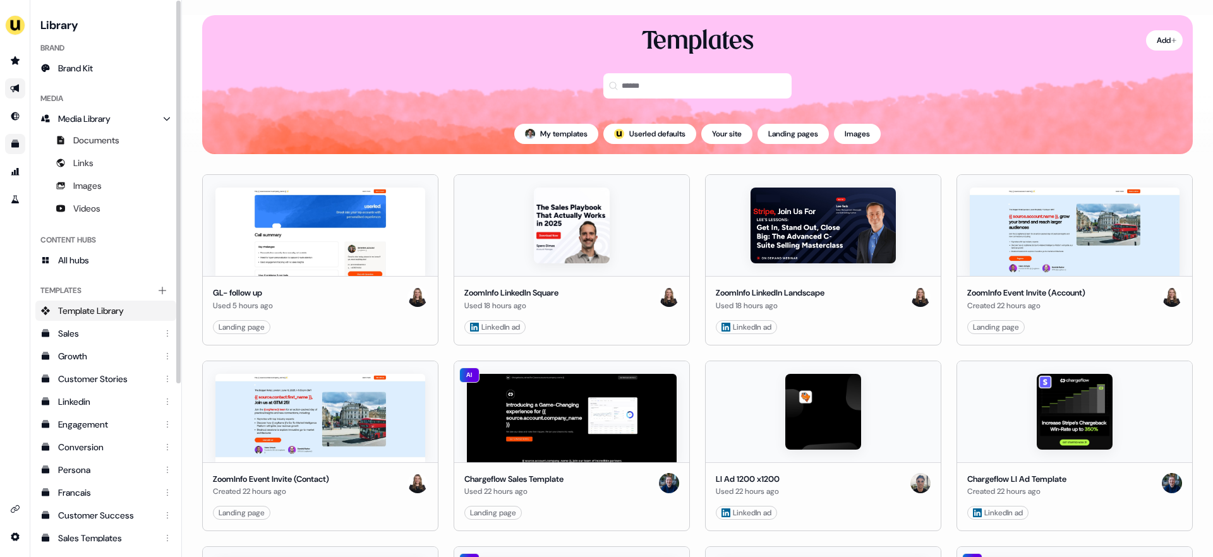
click at [20, 90] on icon "Go to outbound experience" at bounding box center [15, 88] width 10 height 10
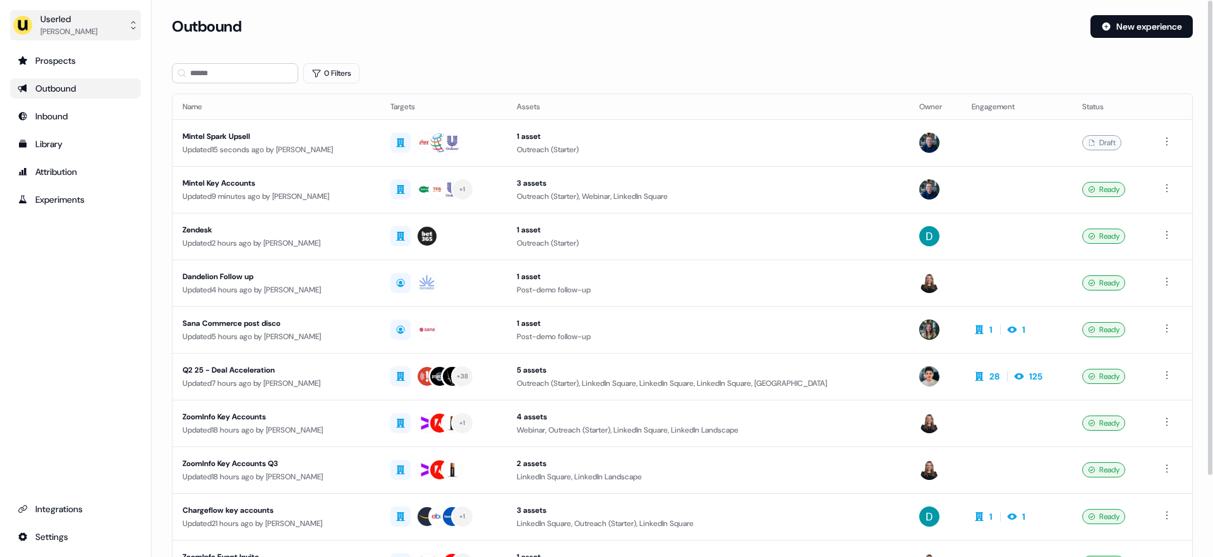
click at [42, 23] on div "Userled" at bounding box center [68, 19] width 57 height 13
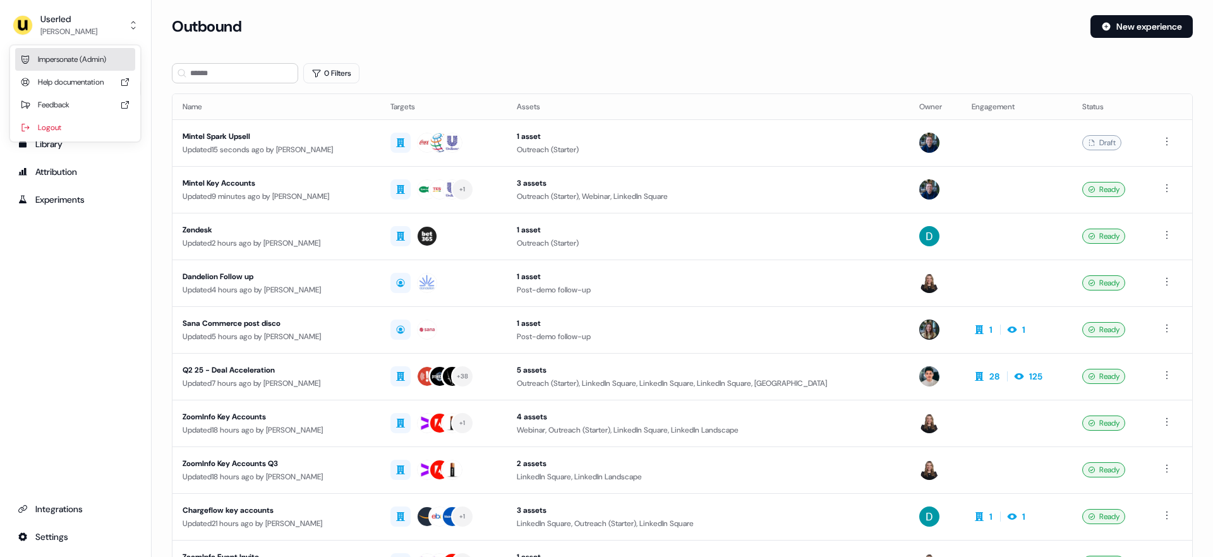
click at [62, 66] on div "Impersonate (Admin)" at bounding box center [75, 59] width 120 height 23
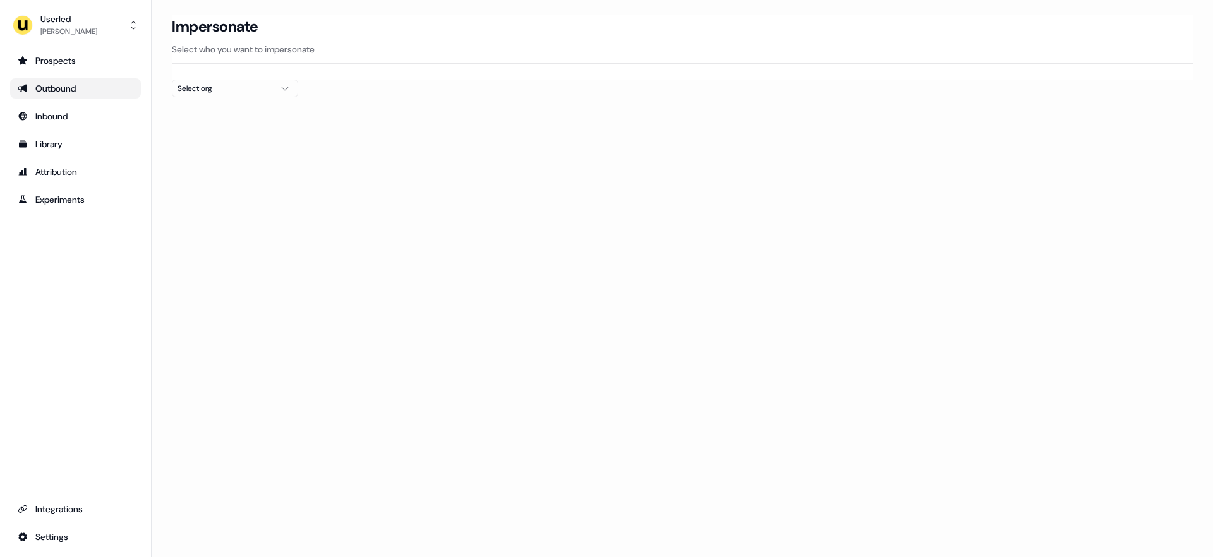
click at [228, 90] on div "Select org" at bounding box center [225, 88] width 95 height 13
type input "******"
click at [196, 133] on div "Elastic" at bounding box center [235, 134] width 125 height 20
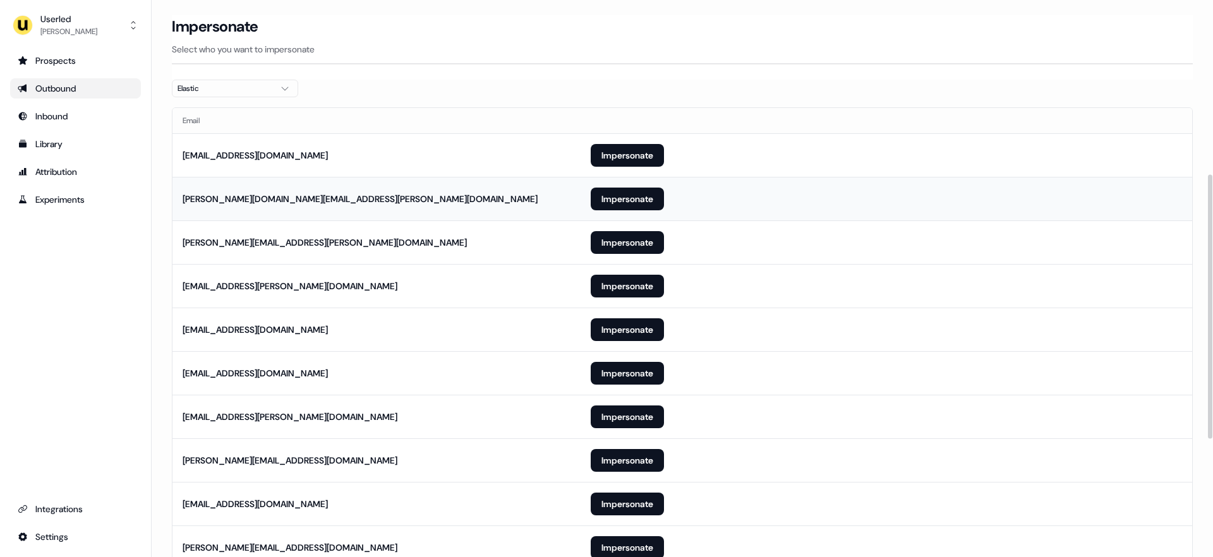
scroll to position [614, 0]
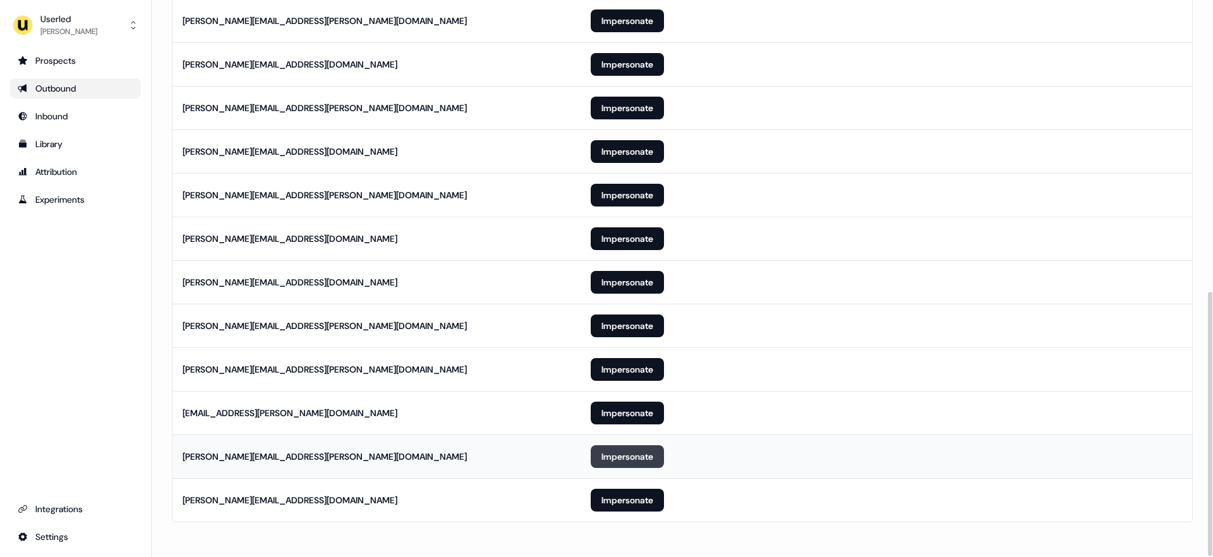
click at [625, 458] on button "Impersonate" at bounding box center [627, 456] width 73 height 23
